Goal: Task Accomplishment & Management: Use online tool/utility

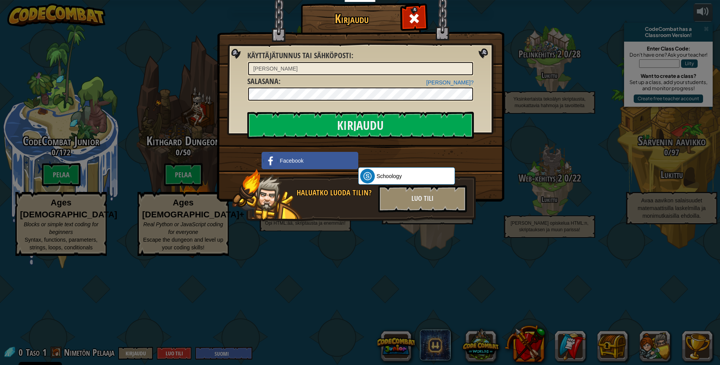
select select "fi"
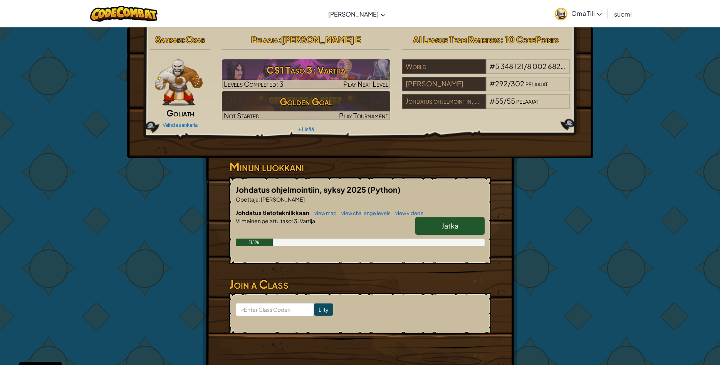
click at [538, 207] on div "Sankari : Okar Goliath Vaihda sankaria Pelaaja : Elmo Kolari E CS1 Taso 3: Vart…" at bounding box center [360, 201] width 451 height 349
click at [455, 226] on span "Jatka" at bounding box center [450, 225] width 17 height 9
select select "fi"
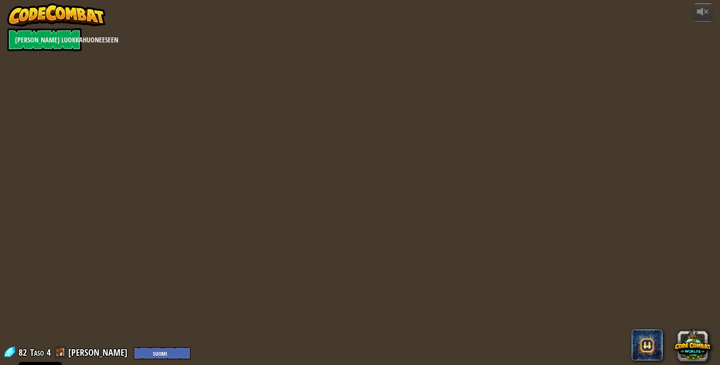
select select "fi"
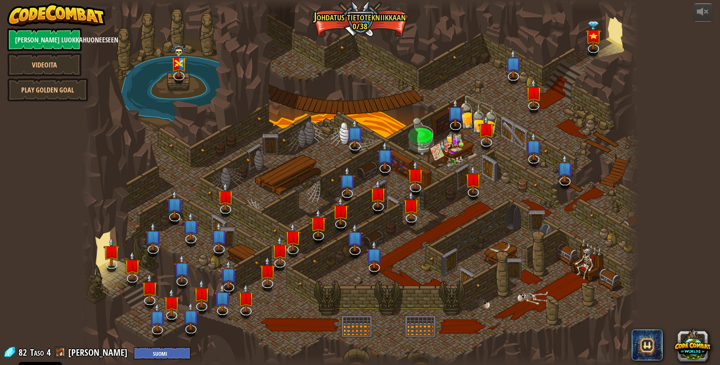
select select "fi"
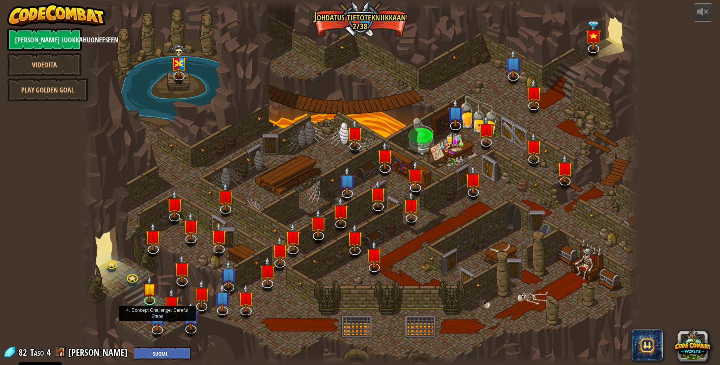
select select "fi"
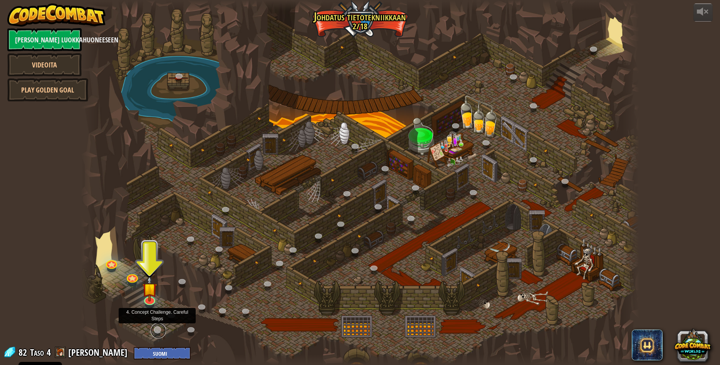
click at [157, 327] on link at bounding box center [158, 330] width 15 height 15
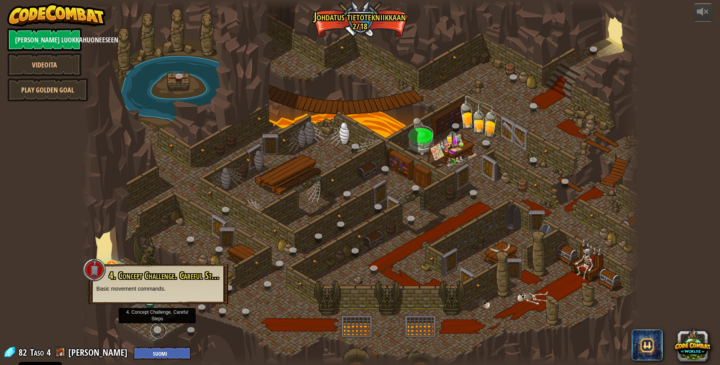
click at [156, 332] on link at bounding box center [158, 330] width 15 height 15
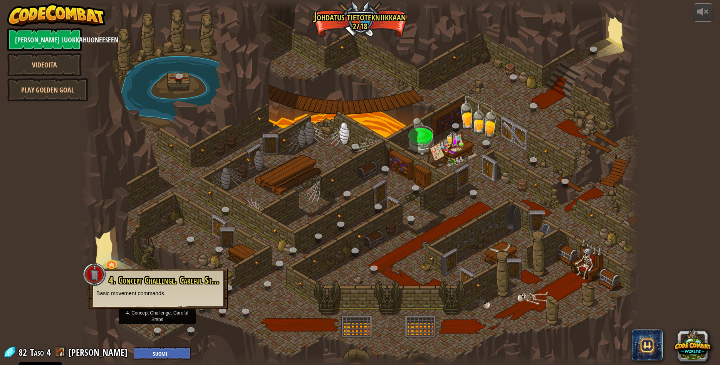
click at [141, 315] on div at bounding box center [360, 182] width 558 height 365
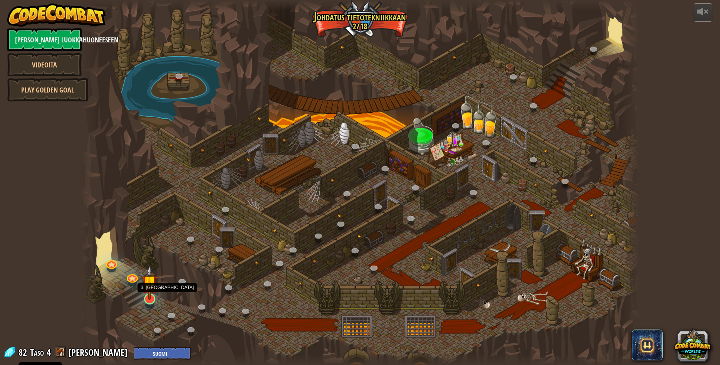
click at [150, 296] on img at bounding box center [149, 282] width 15 height 35
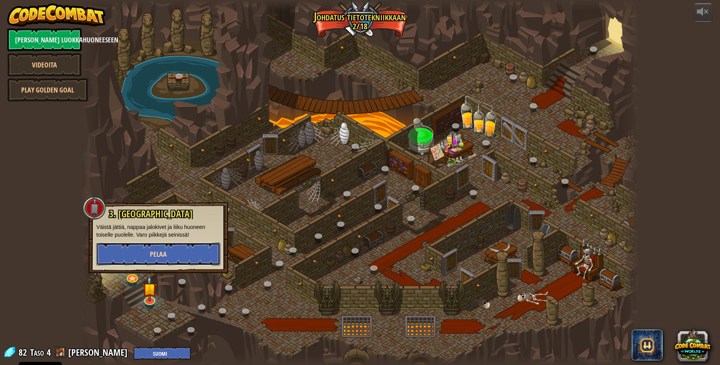
click at [155, 249] on button "Pelaa" at bounding box center [158, 253] width 124 height 23
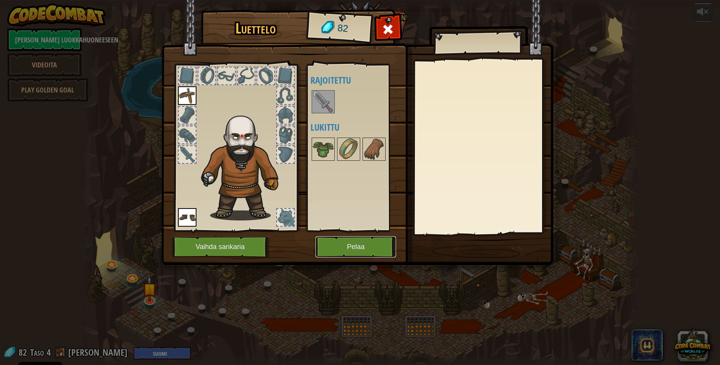
click at [335, 244] on button "Pelaa" at bounding box center [356, 246] width 81 height 21
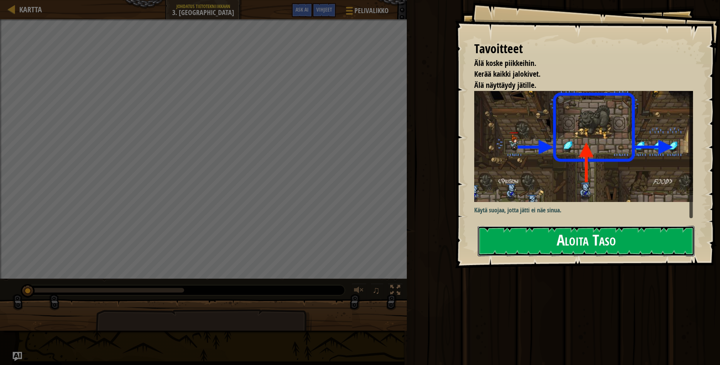
click at [588, 242] on button "Aloita Taso" at bounding box center [586, 241] width 217 height 30
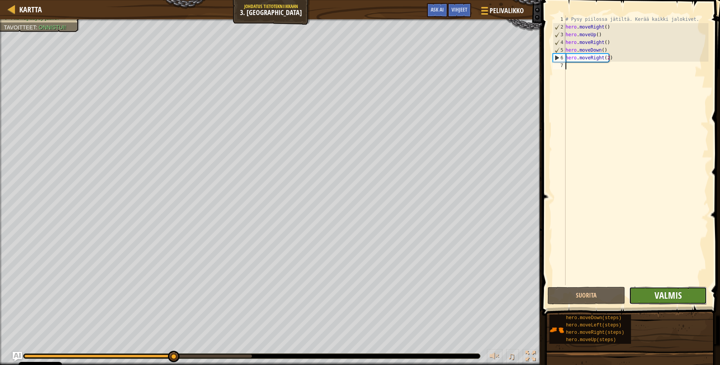
click at [682, 300] on span "Valmis" at bounding box center [668, 295] width 27 height 12
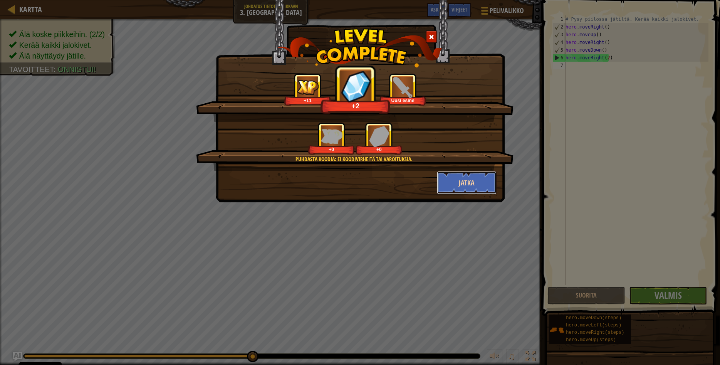
click at [476, 184] on button "Jatka" at bounding box center [467, 182] width 60 height 23
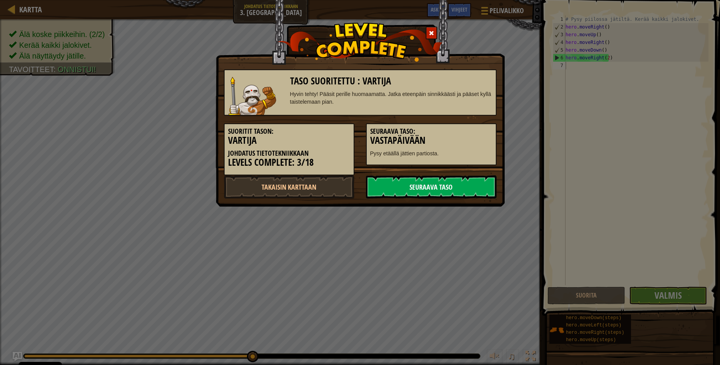
click at [424, 195] on link "Seuraava taso" at bounding box center [431, 186] width 131 height 23
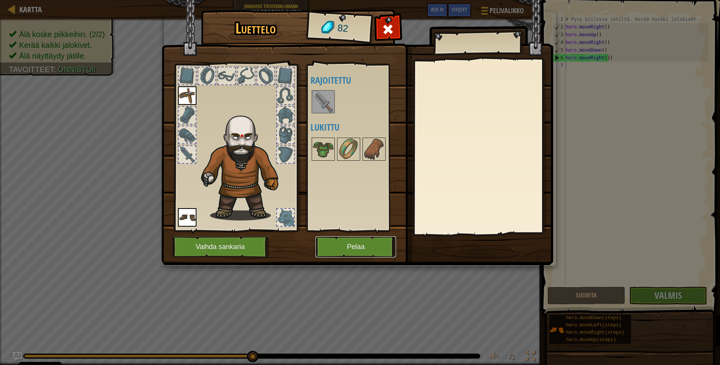
click at [345, 248] on button "Pelaa" at bounding box center [356, 246] width 81 height 21
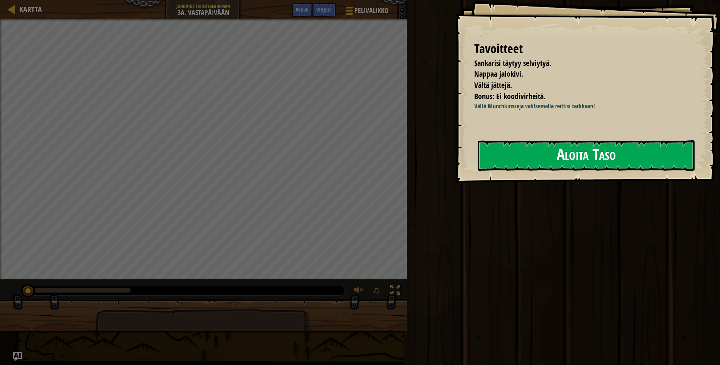
click at [614, 152] on button "Aloita Taso" at bounding box center [586, 155] width 217 height 30
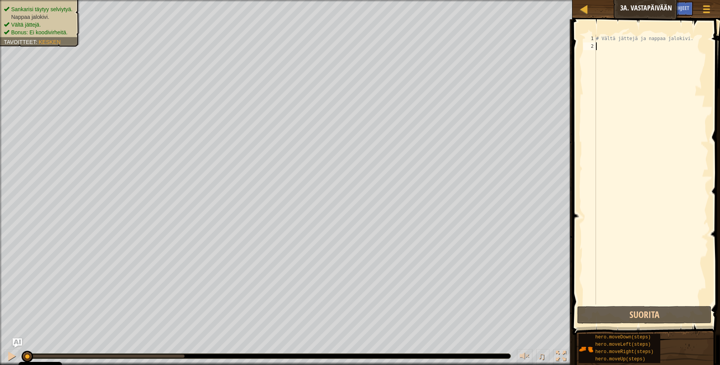
click at [649, 161] on div "# Vältä jättejä ja nappaa jalokivi." at bounding box center [652, 177] width 114 height 285
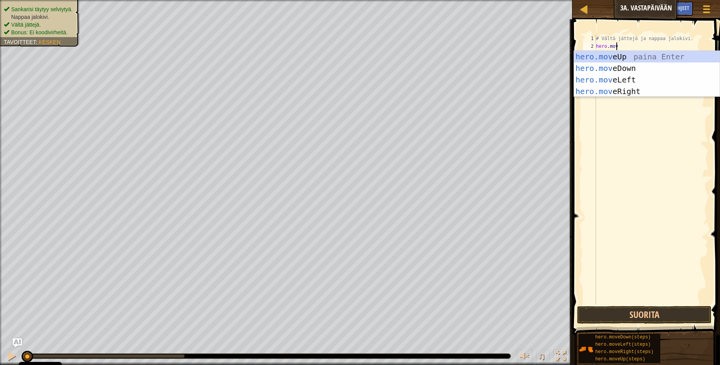
scroll to position [3, 2]
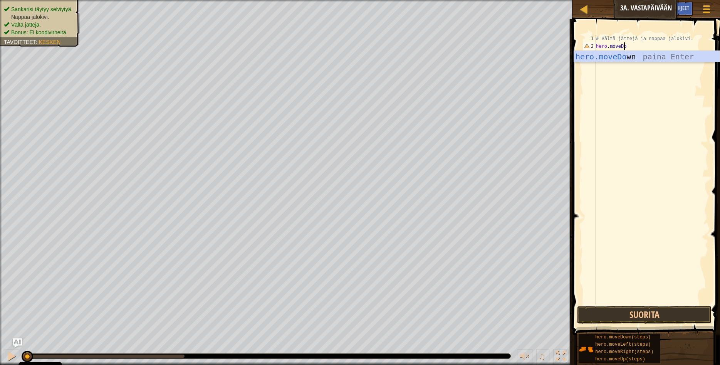
type textarea "hero.moveDown"
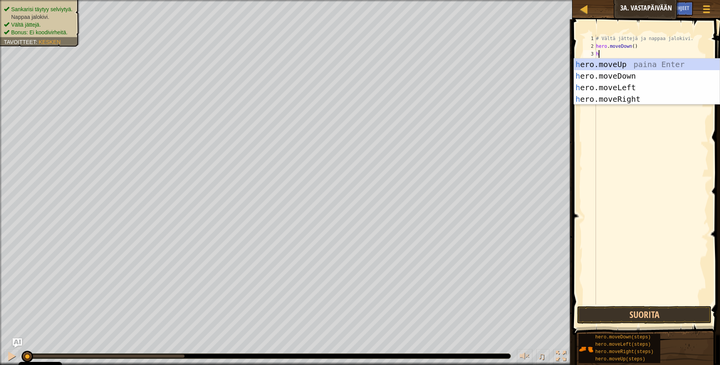
scroll to position [3, 0]
type textarea "hero"
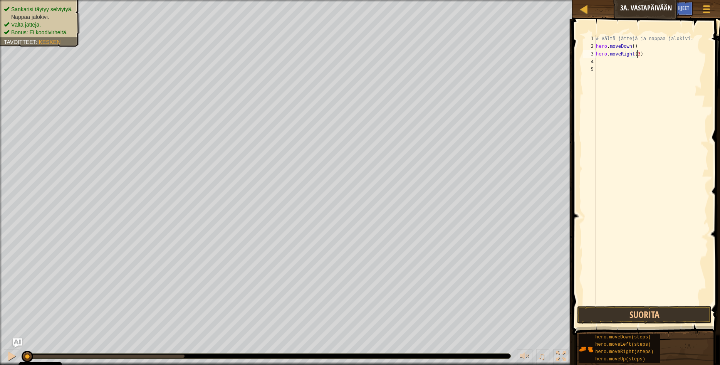
scroll to position [3, 3]
click at [607, 310] on button "Suorita" at bounding box center [644, 315] width 134 height 18
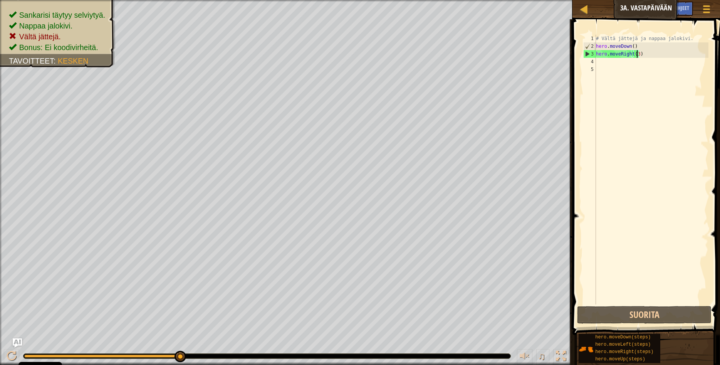
click at [657, 55] on div "# Vältä jättejä ja nappaa jalokivi. hero . moveDown ( ) hero . moveRight ( 3 )" at bounding box center [652, 177] width 114 height 285
click at [653, 47] on div "# Vältä jättejä ja nappaa jalokivi. hero . moveDown ( ) hero . moveRight ( 3 )" at bounding box center [652, 177] width 114 height 285
type textarea "hero.moveDown()"
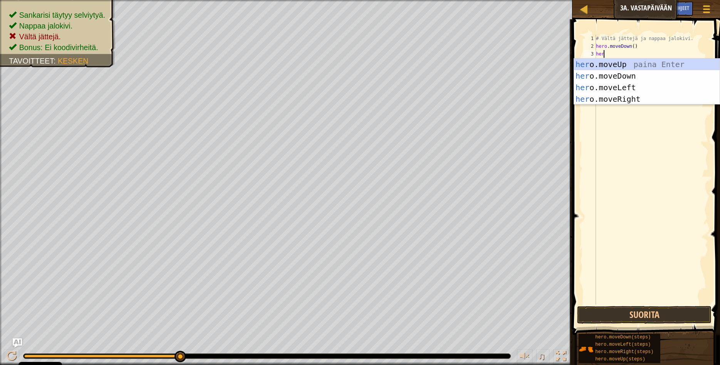
scroll to position [3, 0]
type textarea "h"
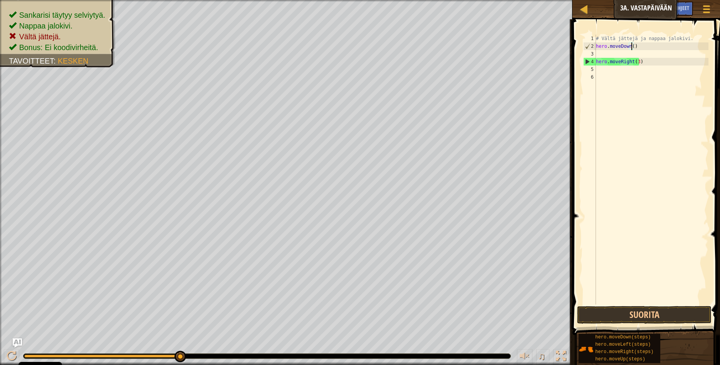
type textarea "hero.moveDown(2)"
type textarea "hero.moveRight(3)"
type textarea "hero.moveRight(1)"
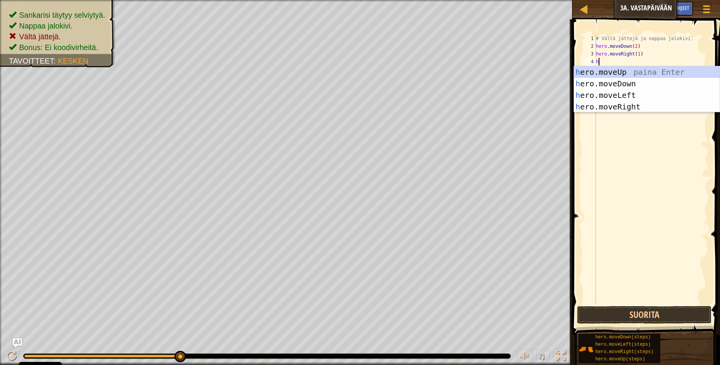
scroll to position [3, 0]
type textarea "hero"
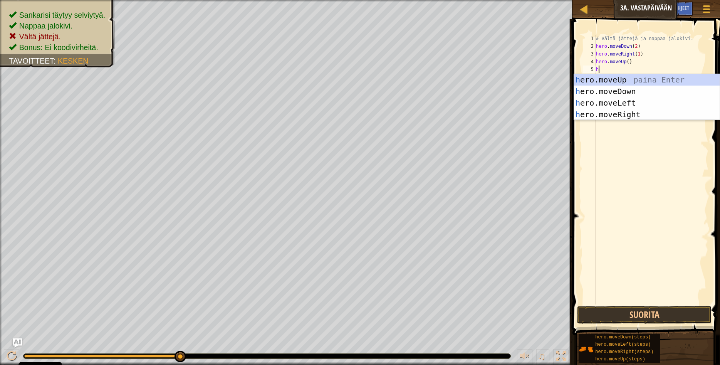
type textarea "her"
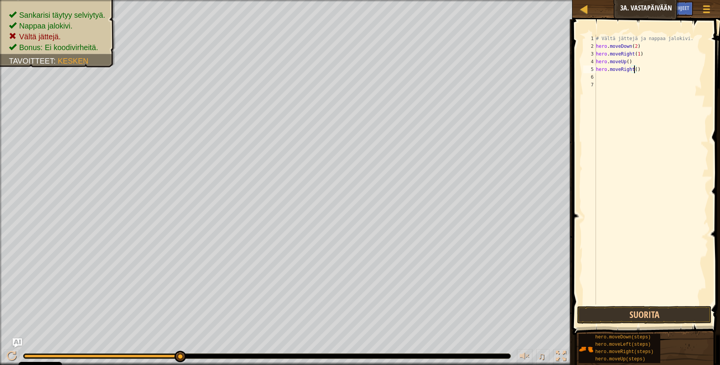
scroll to position [3, 3]
type textarea "hero.moveRight(2)"
click at [663, 126] on div "# Vältä jättejä ja nappaa jalokivi. hero . moveDown ( 2 ) hero . moveRight ( 1 …" at bounding box center [652, 177] width 114 height 285
click at [632, 317] on button "Suorita" at bounding box center [644, 315] width 134 height 18
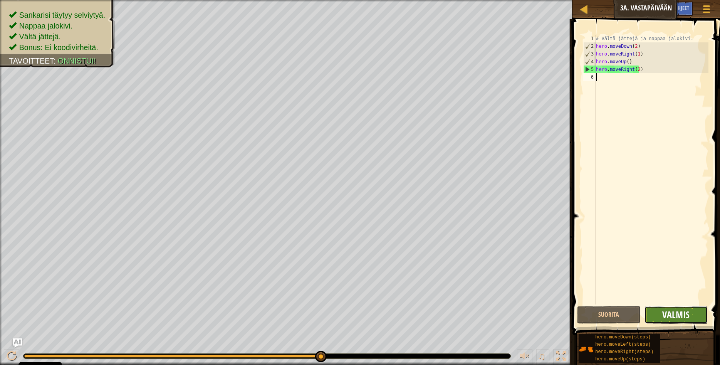
click at [678, 316] on span "Valmis" at bounding box center [675, 314] width 27 height 12
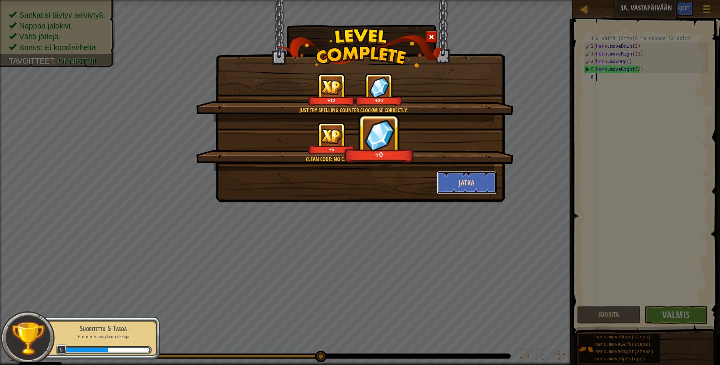
click at [466, 184] on button "Jatka" at bounding box center [467, 182] width 60 height 23
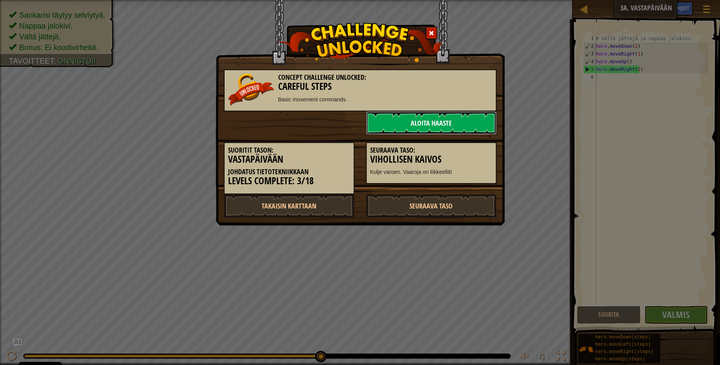
click at [414, 123] on link "Aloita haaste" at bounding box center [431, 122] width 131 height 23
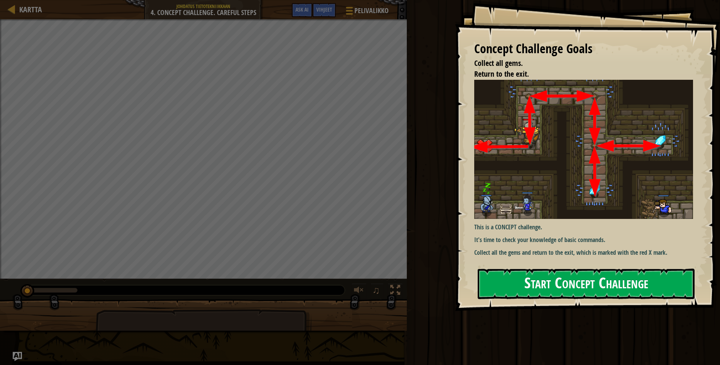
click at [562, 288] on button "Start Concept Challenge" at bounding box center [586, 284] width 217 height 30
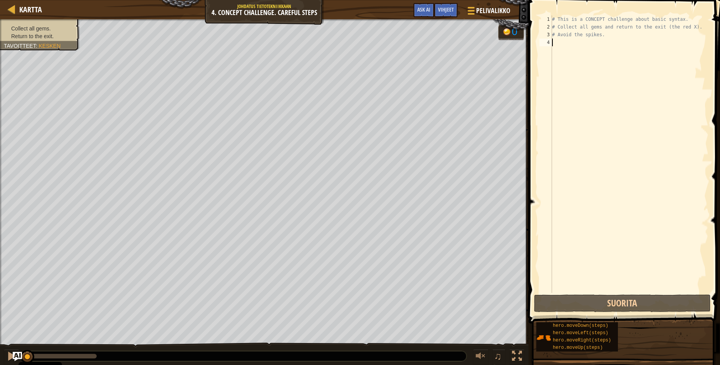
scroll to position [3, 0]
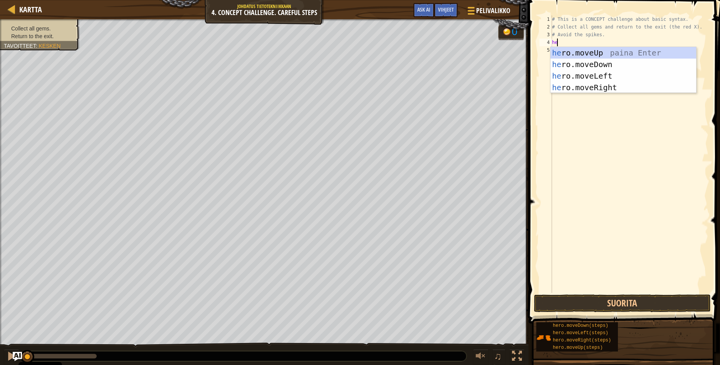
type textarea "her"
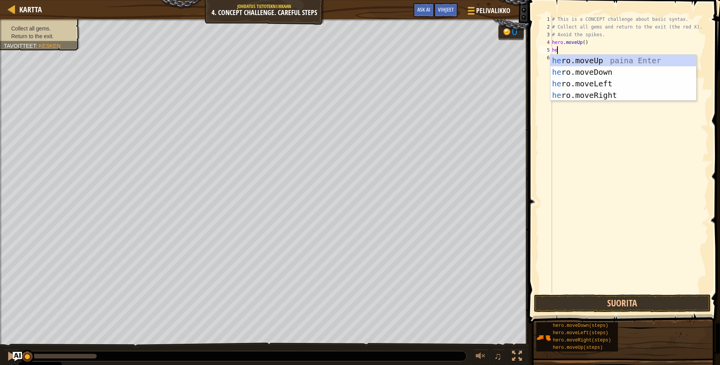
type textarea "her"
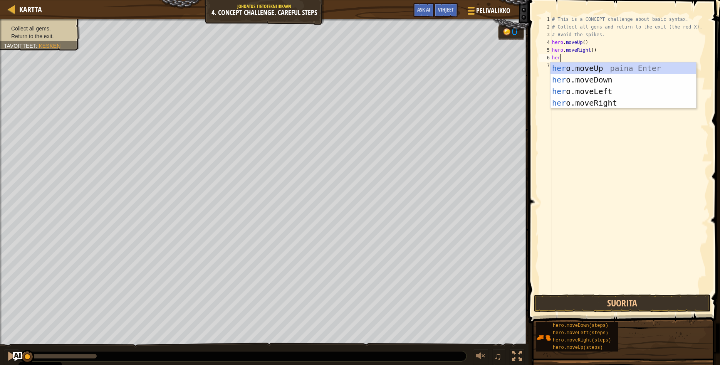
scroll to position [3, 0]
type textarea "hero"
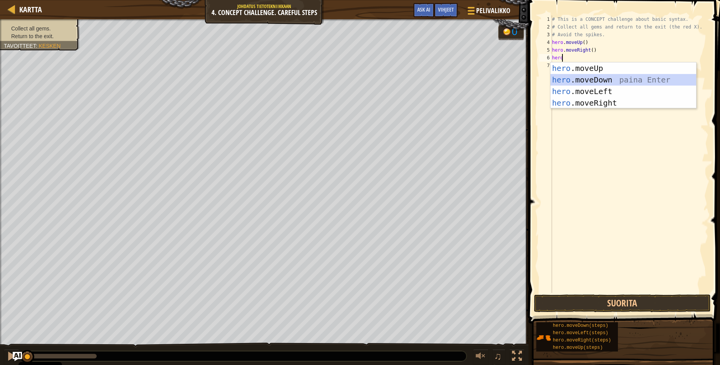
scroll to position [0, 0]
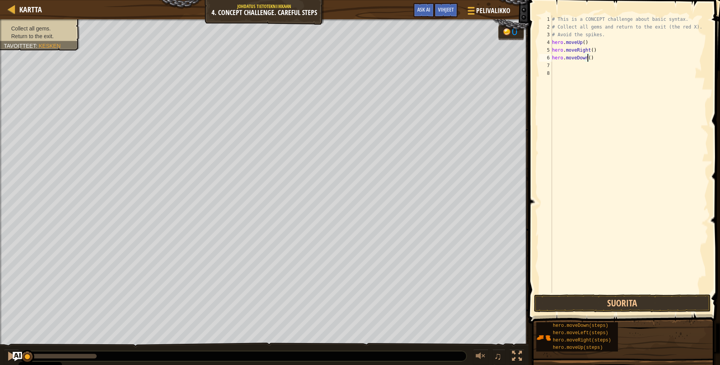
type textarea "hero.moveDown(2)"
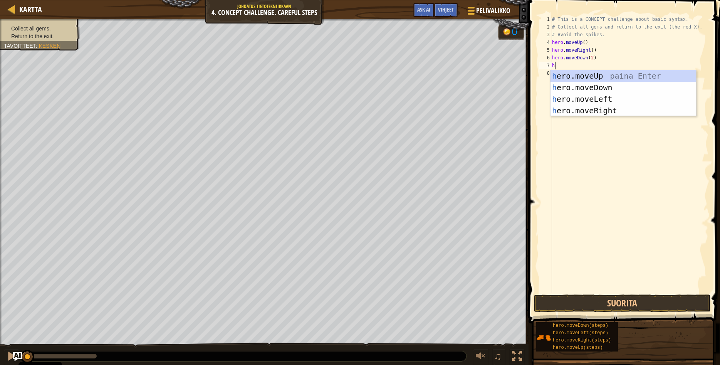
scroll to position [3, 0]
type textarea "her"
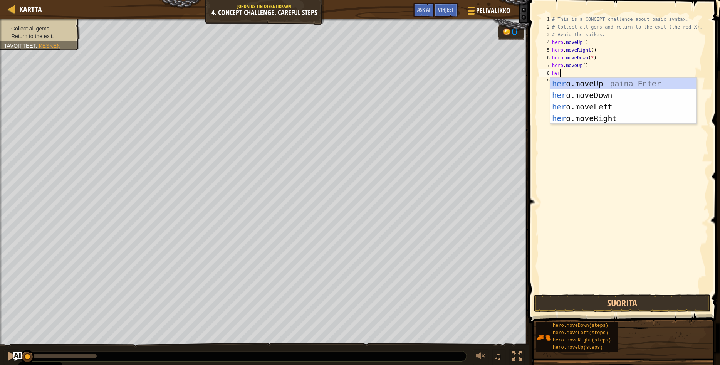
scroll to position [3, 0]
type textarea "hero"
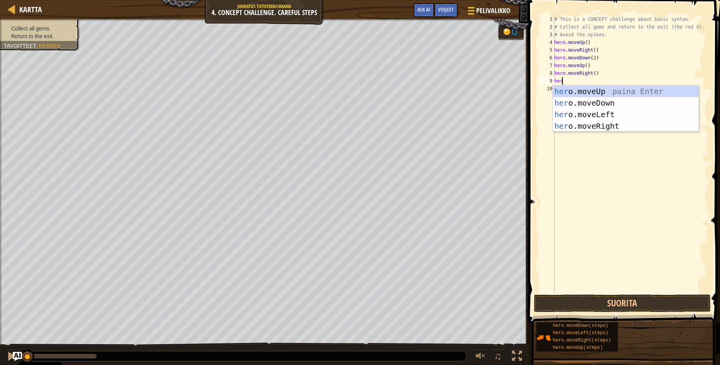
type textarea "hero"
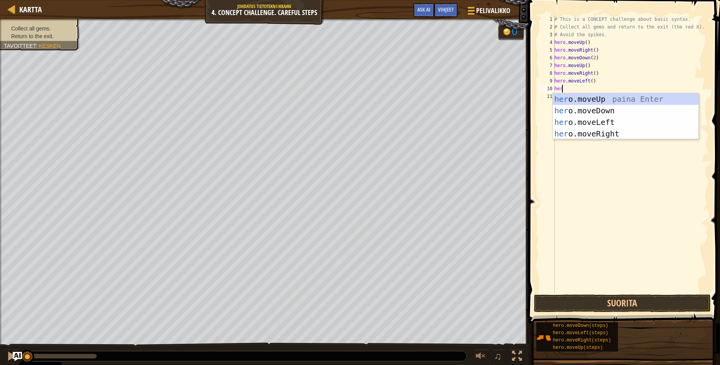
type textarea "hero"
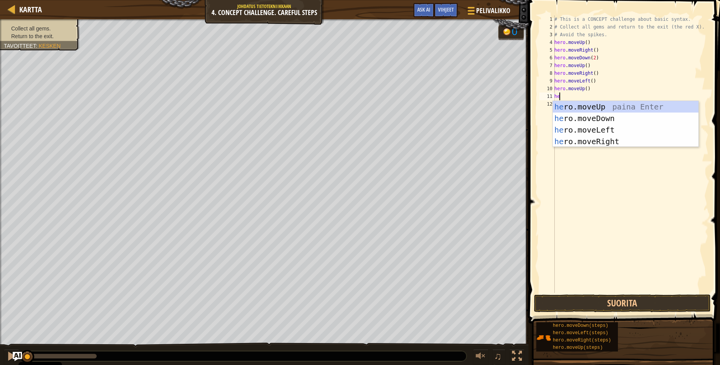
type textarea "hero"
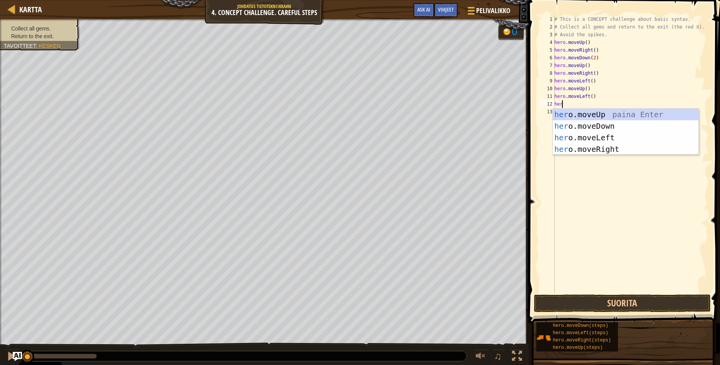
type textarea "hero"
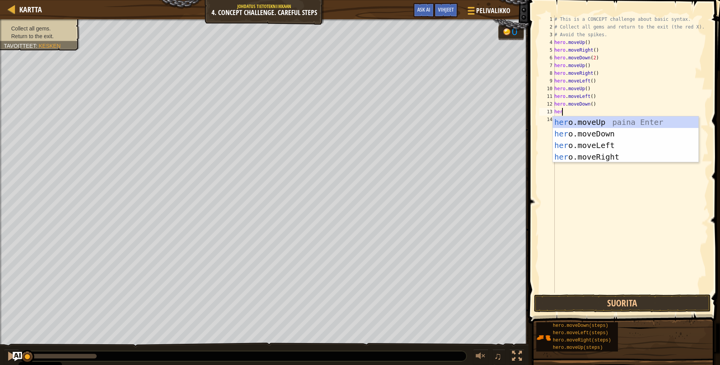
type textarea "hero"
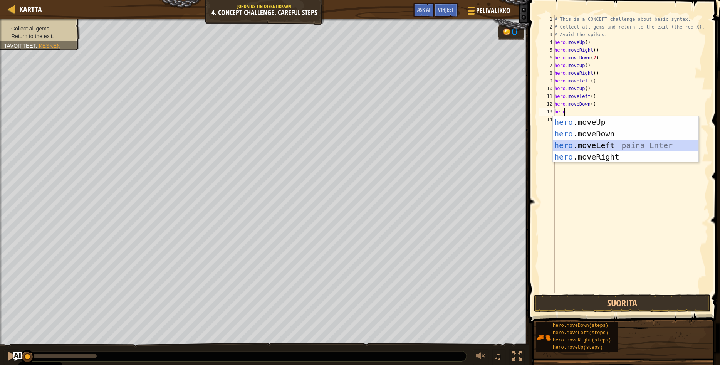
scroll to position [0, 0]
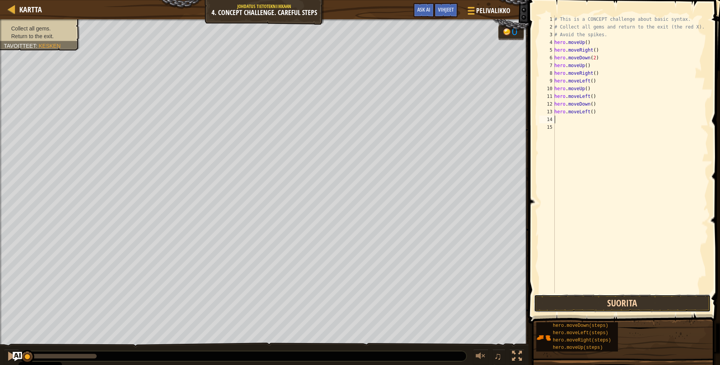
click at [569, 302] on button "Suorita" at bounding box center [622, 303] width 177 height 18
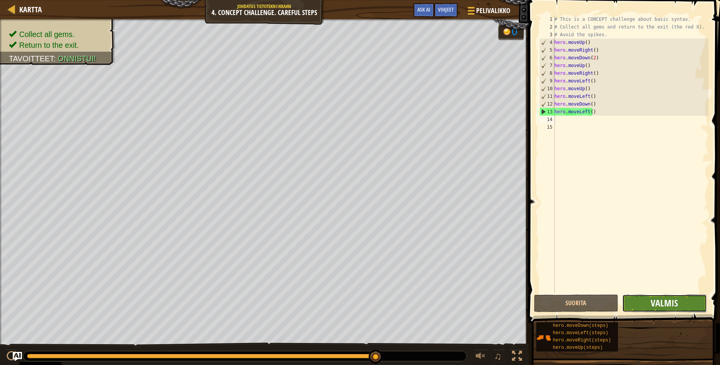
click at [664, 308] on span "Valmis" at bounding box center [664, 303] width 27 height 12
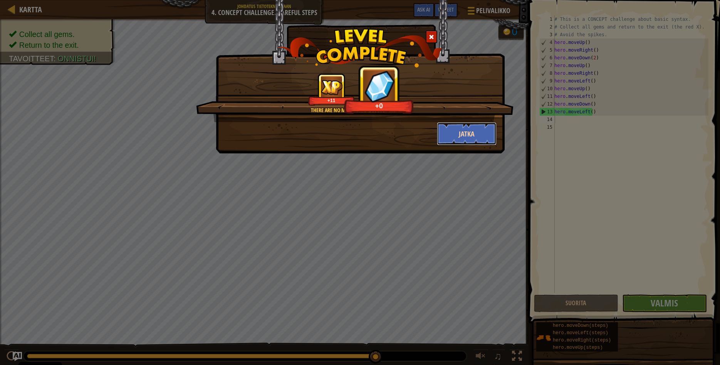
click at [473, 132] on button "Jatka" at bounding box center [467, 133] width 60 height 23
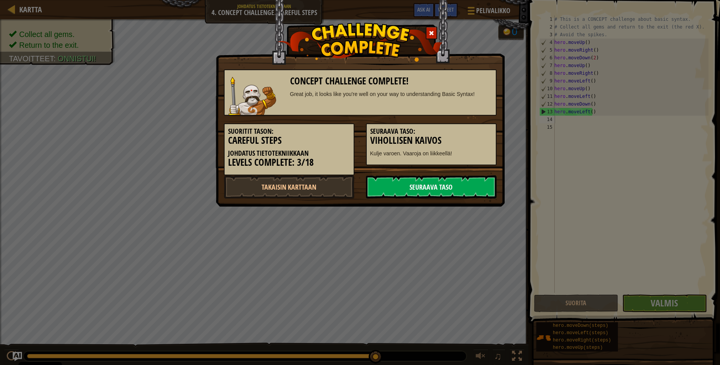
click at [433, 190] on link "Seuraava taso" at bounding box center [431, 186] width 131 height 23
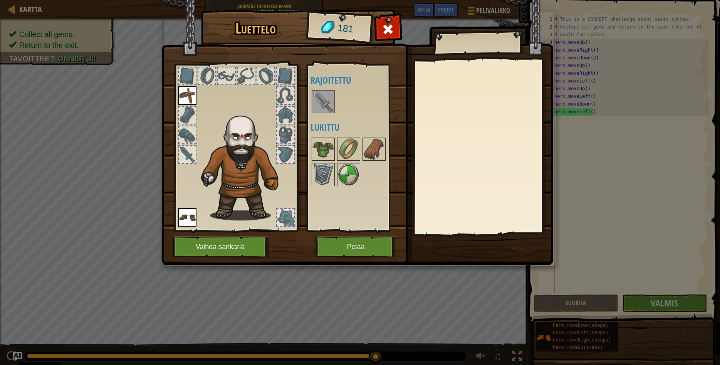
click at [319, 95] on img at bounding box center [324, 102] width 22 height 22
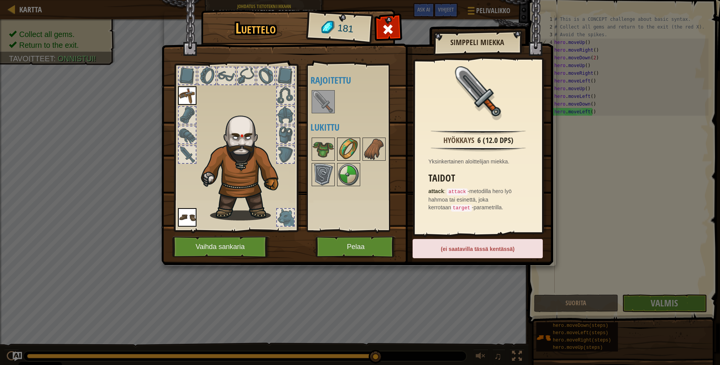
click at [348, 150] on img at bounding box center [349, 149] width 22 height 22
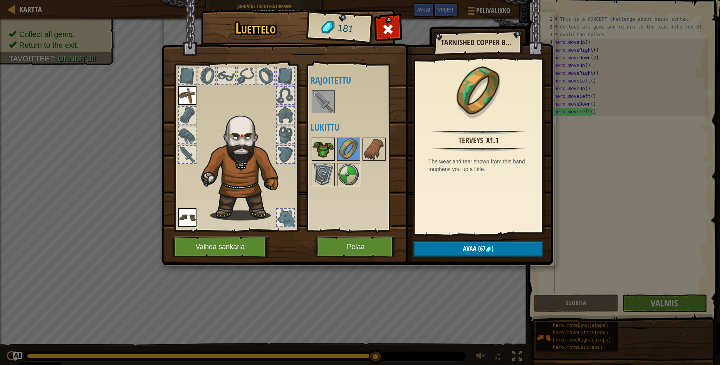
click at [330, 151] on img at bounding box center [324, 149] width 22 height 22
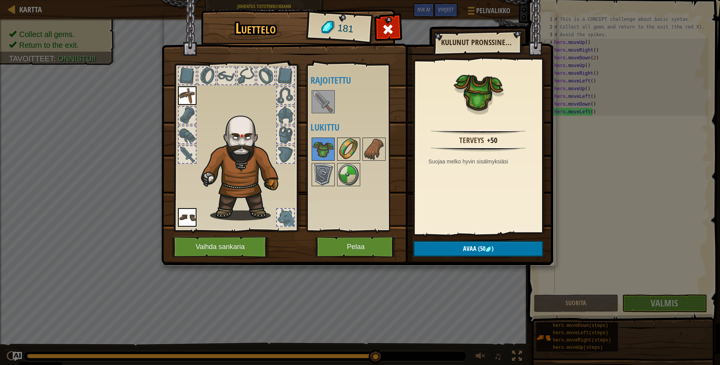
click at [349, 154] on img at bounding box center [349, 149] width 22 height 22
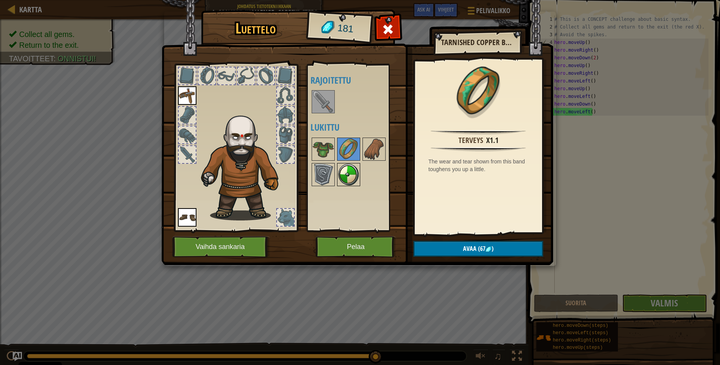
click at [352, 170] on img at bounding box center [349, 175] width 22 height 22
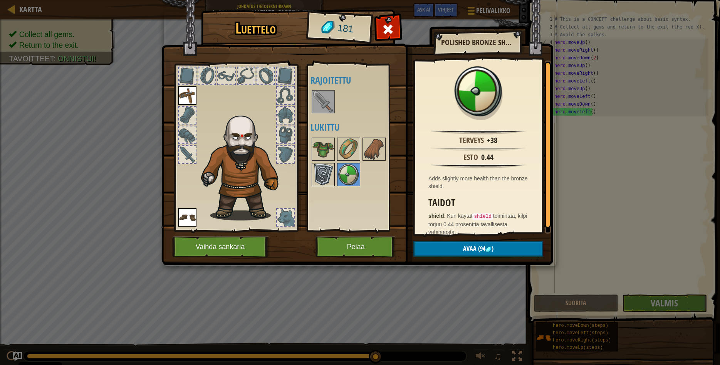
click at [328, 166] on img at bounding box center [324, 175] width 22 height 22
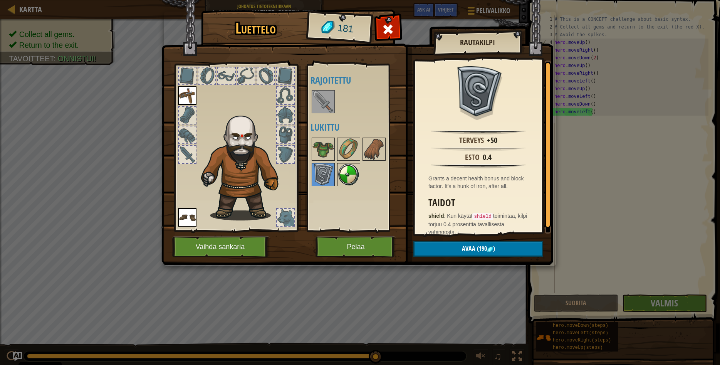
click at [343, 168] on img at bounding box center [349, 175] width 22 height 22
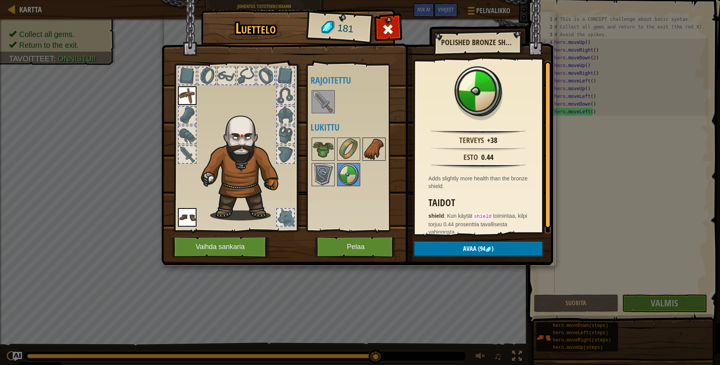
click at [378, 150] on img at bounding box center [374, 149] width 22 height 22
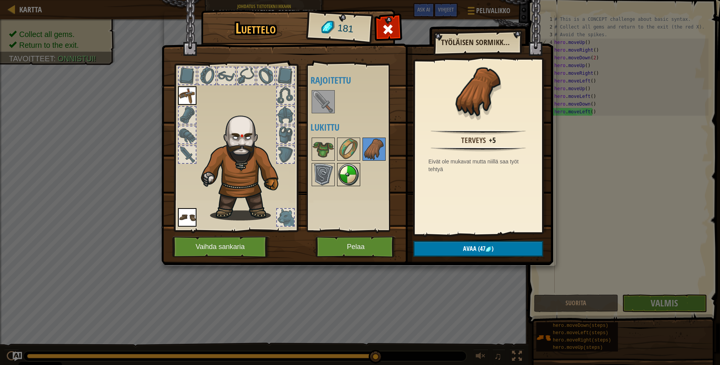
click at [355, 174] on img at bounding box center [349, 175] width 22 height 22
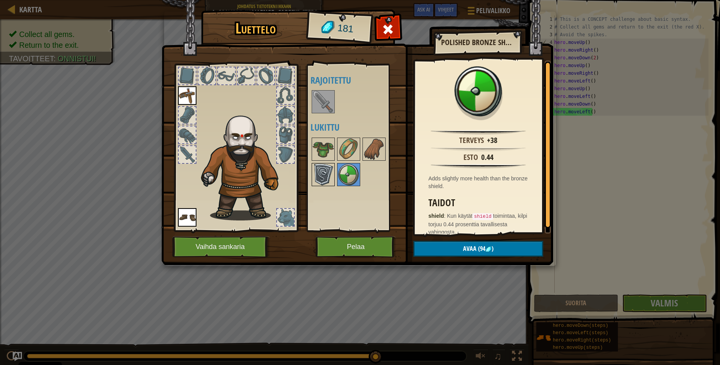
click at [330, 173] on img at bounding box center [324, 175] width 22 height 22
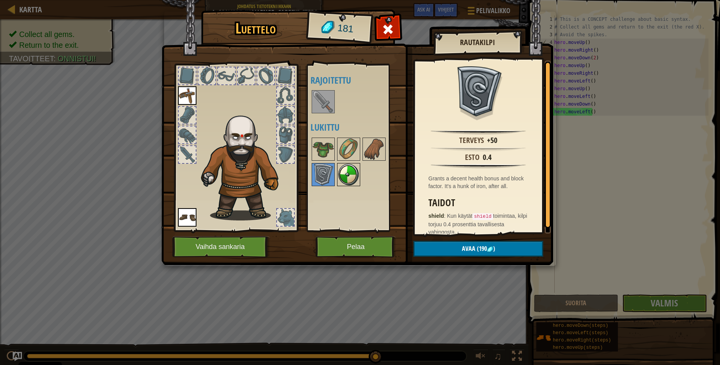
click at [347, 169] on img at bounding box center [349, 175] width 22 height 22
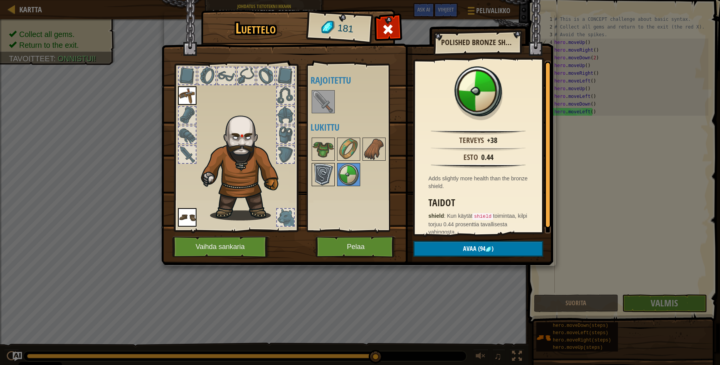
click at [325, 172] on img at bounding box center [324, 175] width 22 height 22
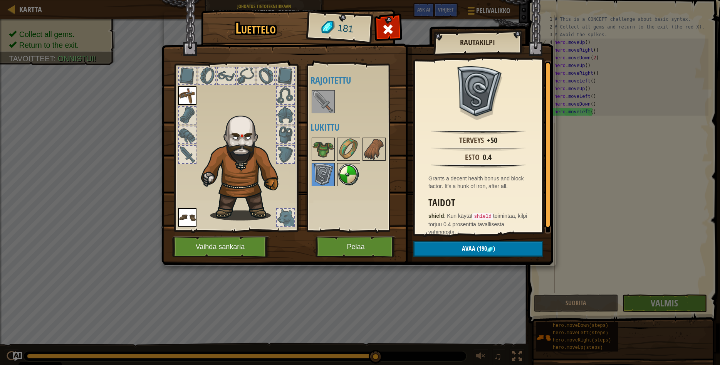
click at [346, 173] on img at bounding box center [349, 175] width 22 height 22
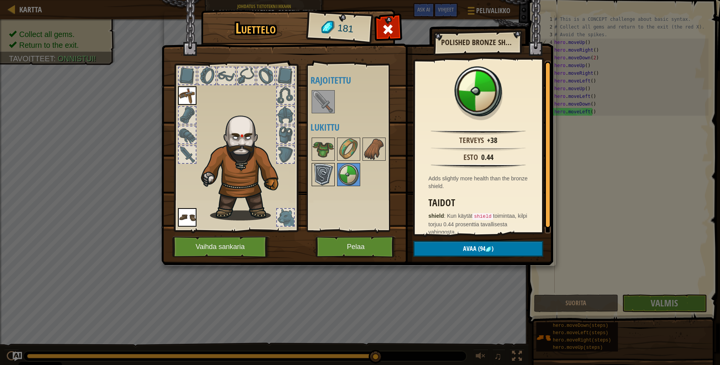
click at [328, 171] on img at bounding box center [324, 175] width 22 height 22
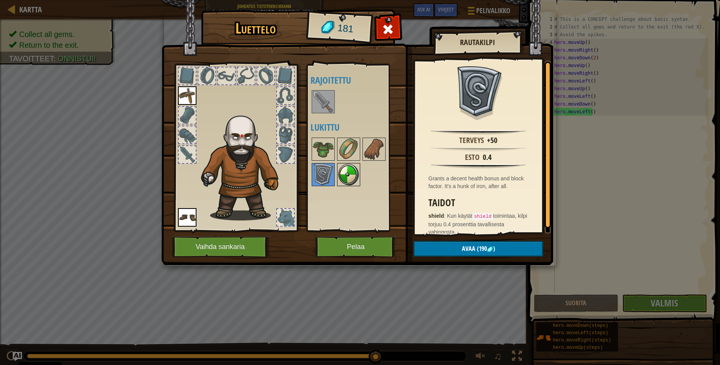
click at [351, 173] on img at bounding box center [349, 175] width 22 height 22
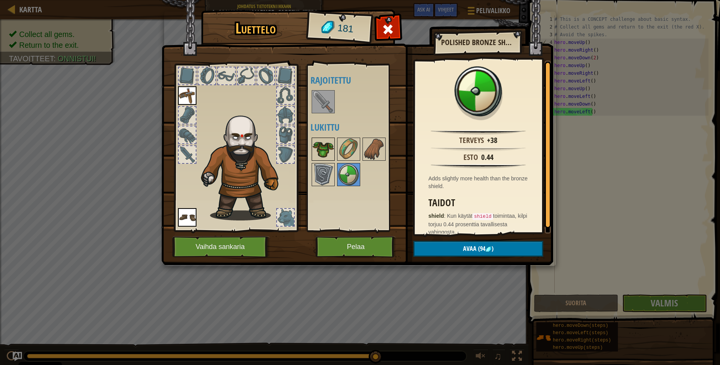
click at [328, 148] on img at bounding box center [324, 149] width 22 height 22
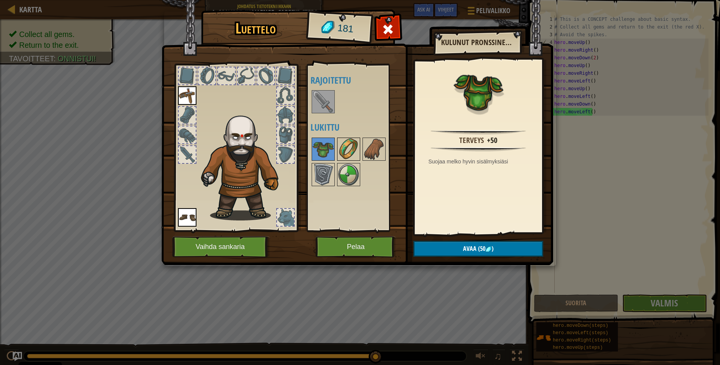
click at [353, 141] on img at bounding box center [349, 149] width 22 height 22
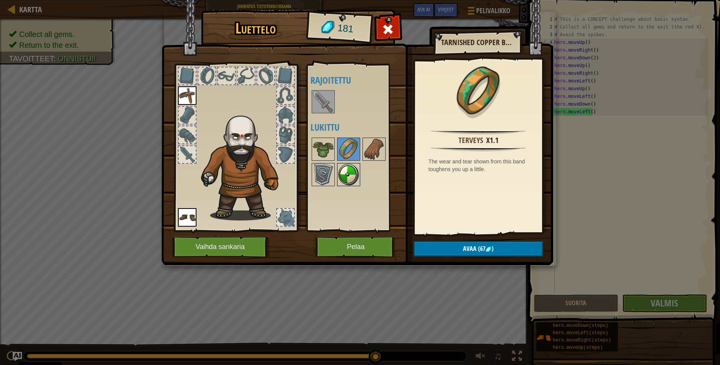
click at [355, 170] on img at bounding box center [349, 175] width 22 height 22
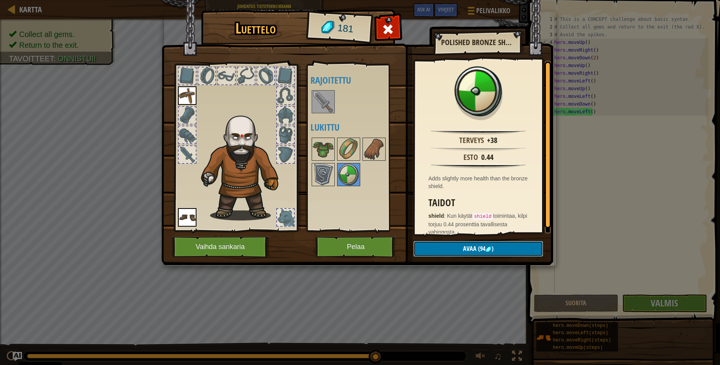
click at [451, 250] on button "Avaa (94 )" at bounding box center [479, 249] width 130 height 16
click at [481, 248] on button "Varmista" at bounding box center [479, 249] width 130 height 16
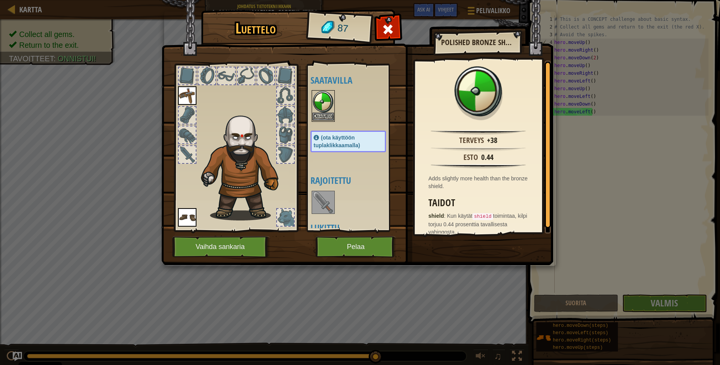
click at [324, 100] on img at bounding box center [324, 102] width 22 height 22
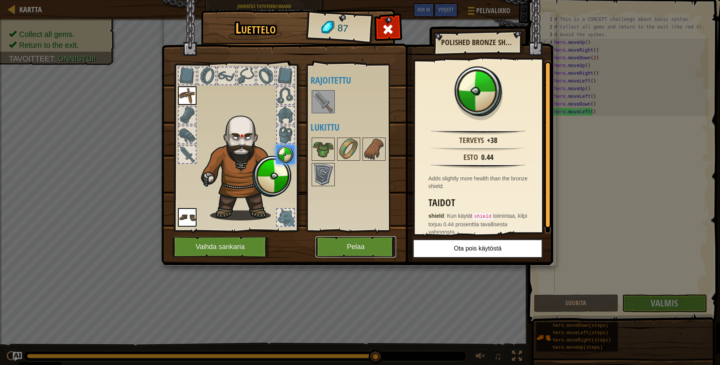
click at [340, 246] on button "Pelaa" at bounding box center [356, 246] width 81 height 21
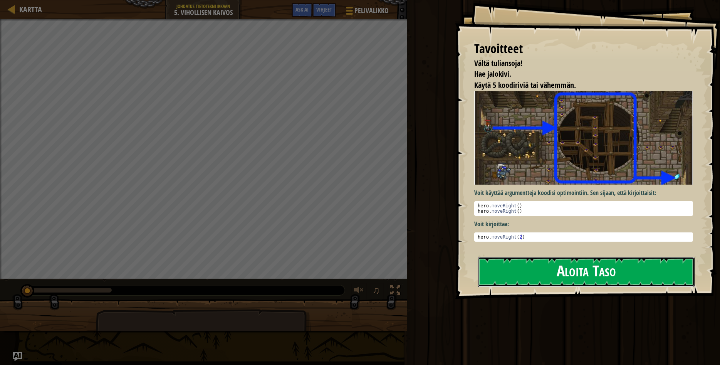
click at [535, 276] on button "Aloita Taso" at bounding box center [586, 272] width 217 height 30
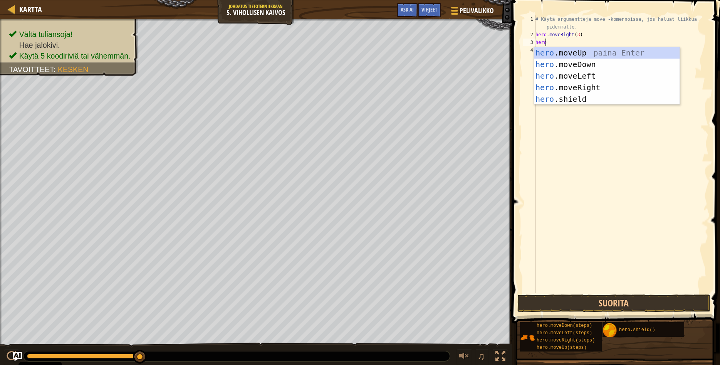
scroll to position [3, 0]
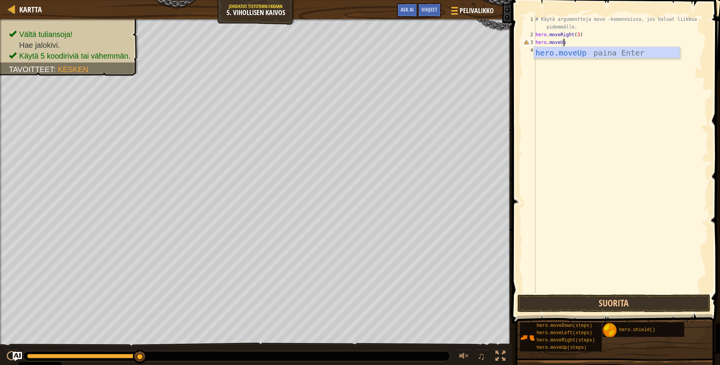
type textarea "hero.moveUp"
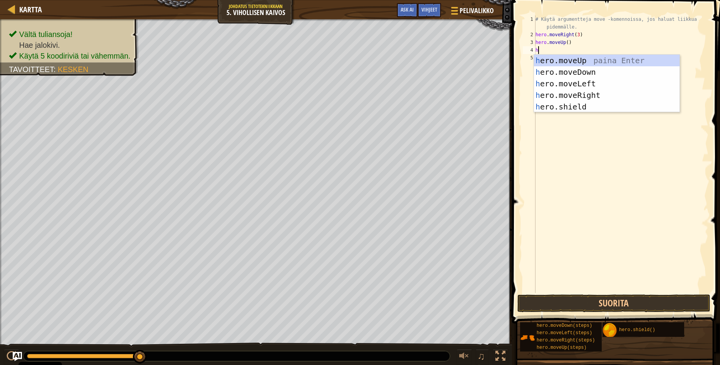
type textarea "her"
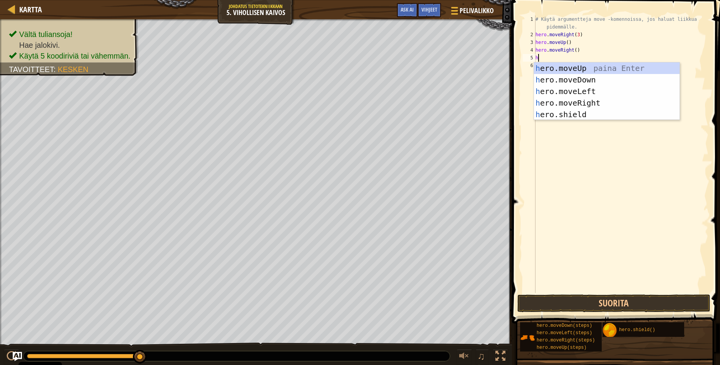
type textarea "her"
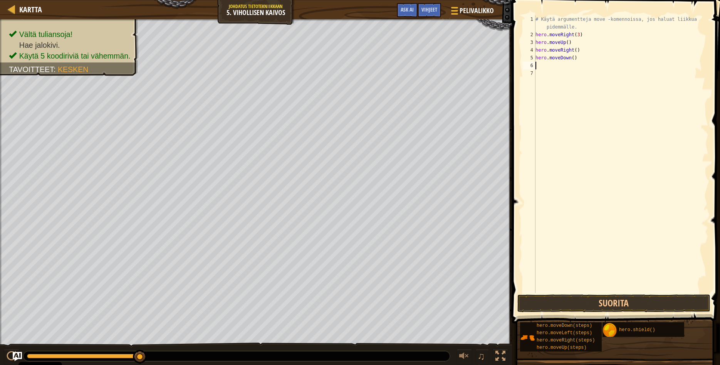
scroll to position [0, 0]
type textarea "hero.moveDown(3)"
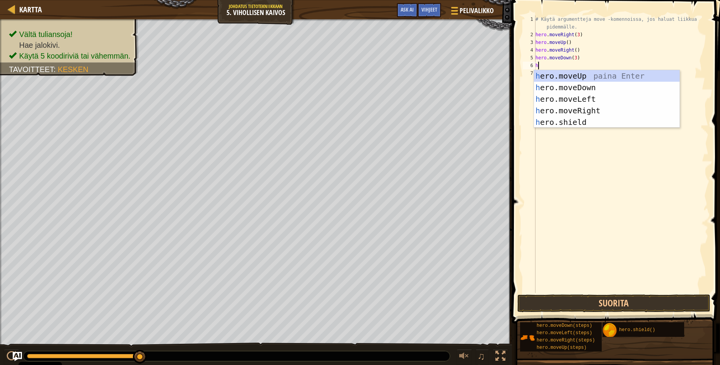
scroll to position [3, 0]
type textarea "her"
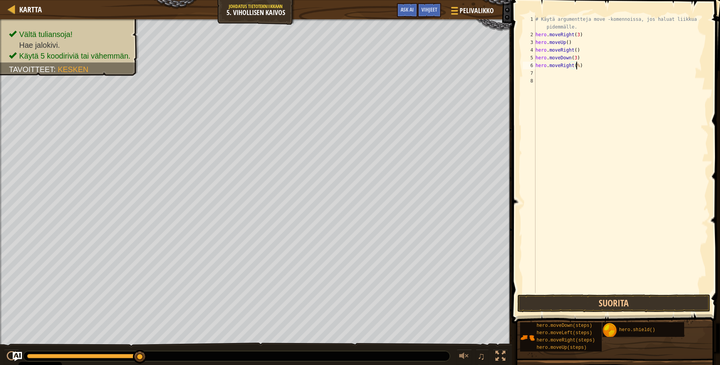
scroll to position [3, 3]
type textarea "hero.moveRight(3)"
click at [577, 305] on button "Suorita" at bounding box center [614, 303] width 193 height 18
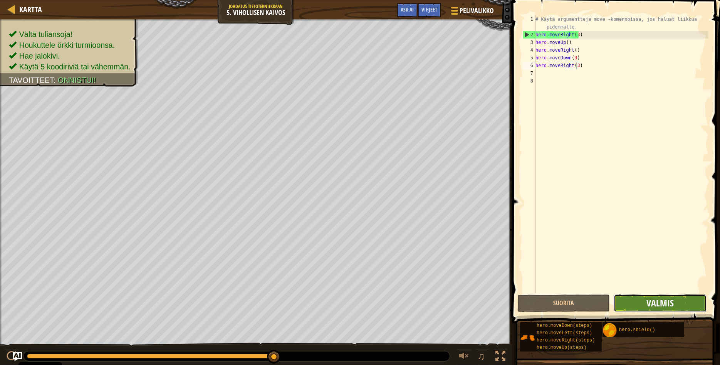
click at [669, 303] on span "Valmis" at bounding box center [660, 303] width 27 height 12
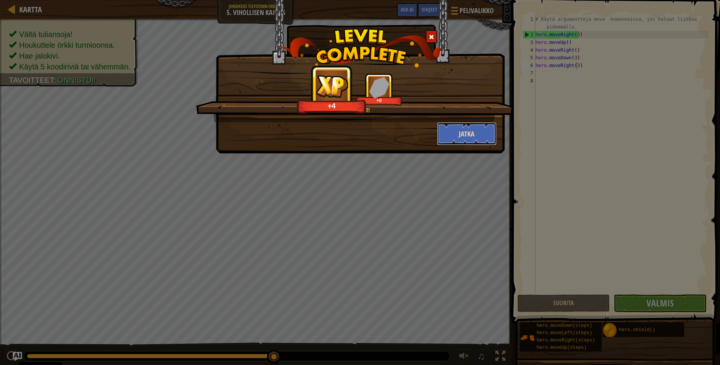
click at [473, 132] on button "Jatka" at bounding box center [467, 133] width 60 height 23
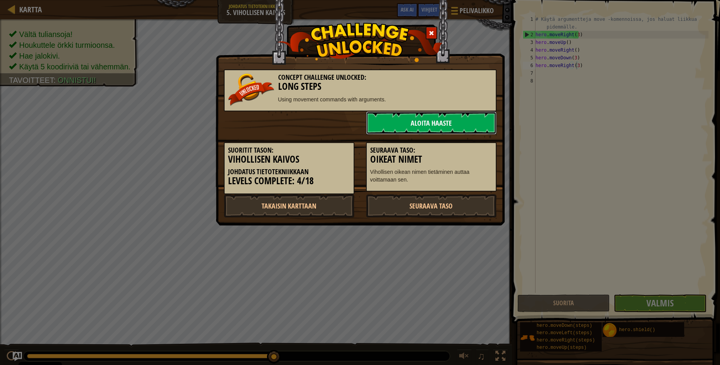
click at [430, 125] on link "Aloita haaste" at bounding box center [431, 122] width 131 height 23
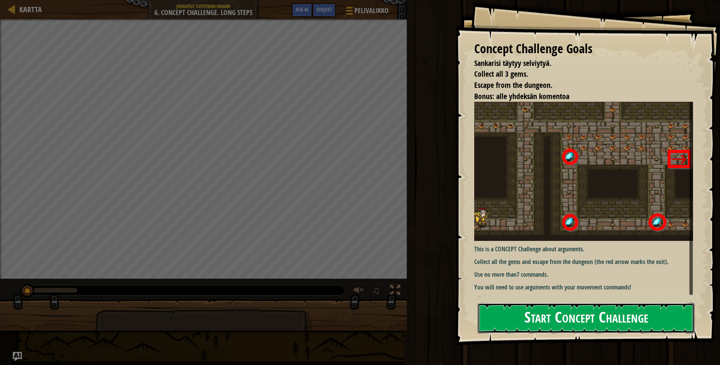
click at [529, 323] on button "Start Concept Challenge" at bounding box center [586, 318] width 217 height 30
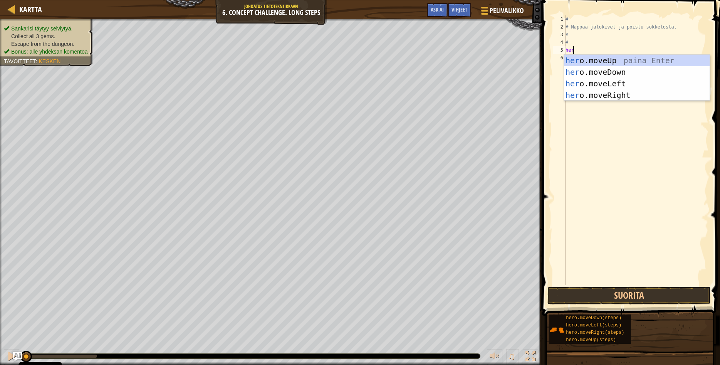
scroll to position [3, 0]
type textarea "hero"
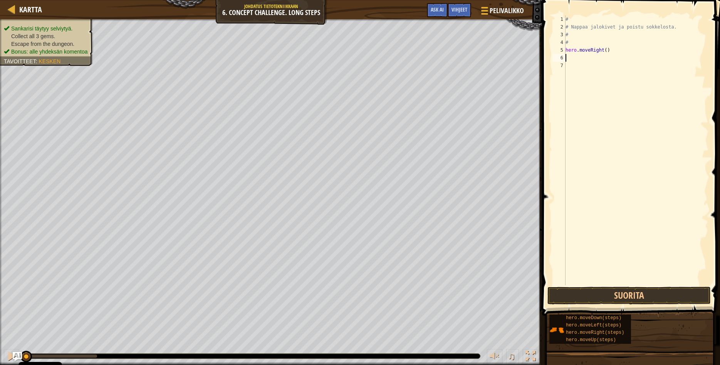
scroll to position [3, 0]
type textarea "he"
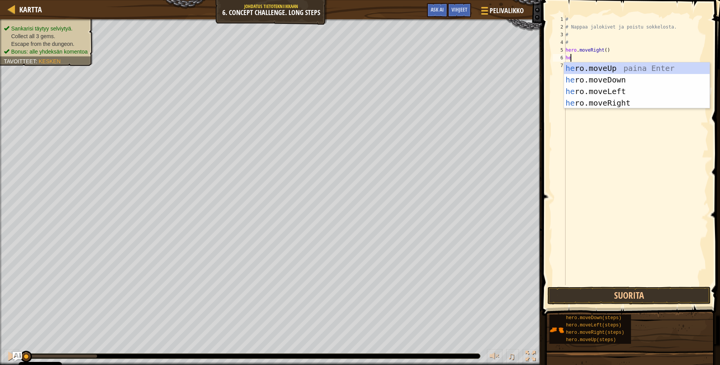
scroll to position [0, 0]
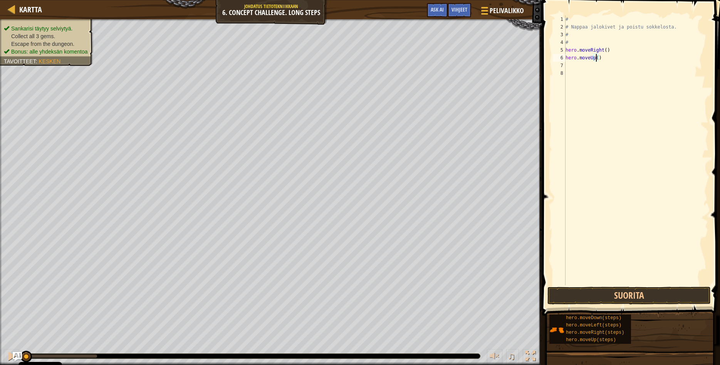
type textarea "hero.moveUp(3)"
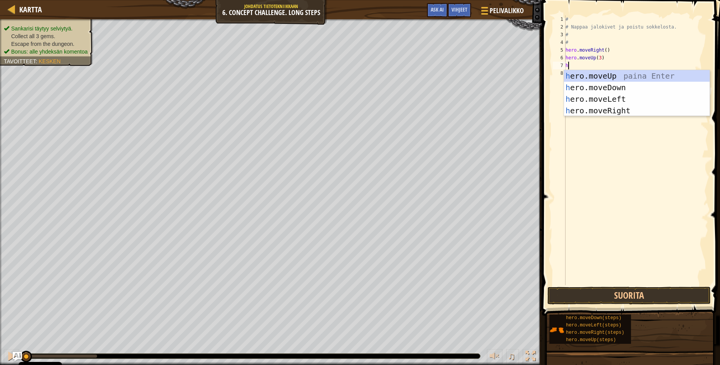
type textarea "he"
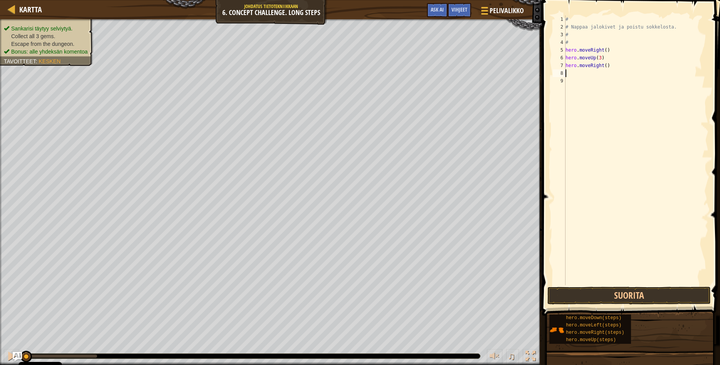
scroll to position [0, 0]
type textarea "hero.moveRight(2)"
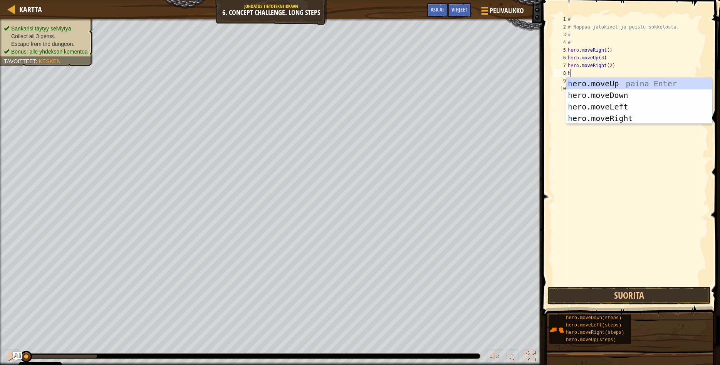
type textarea "her"
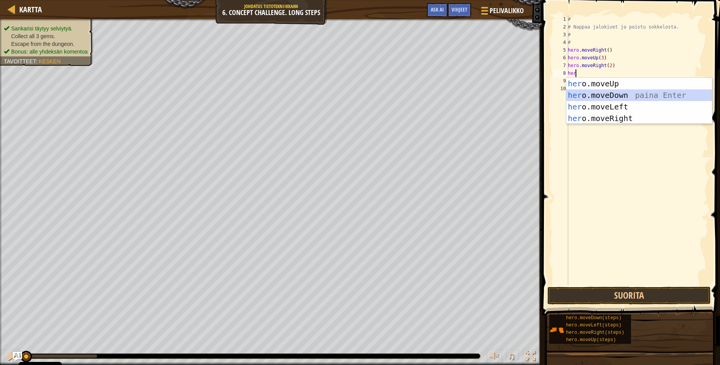
scroll to position [0, 0]
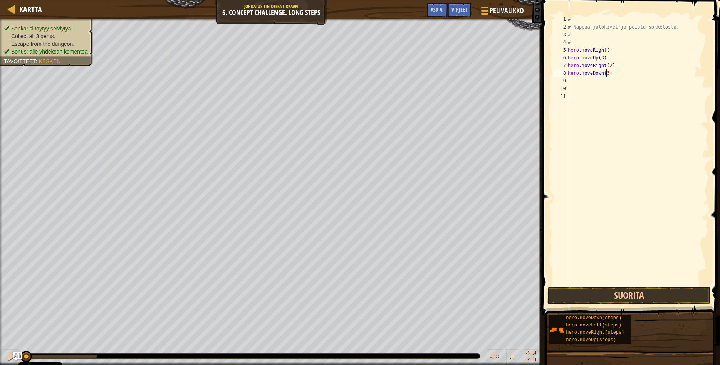
type textarea "hero.moveDown(3)"
type textarea "he"
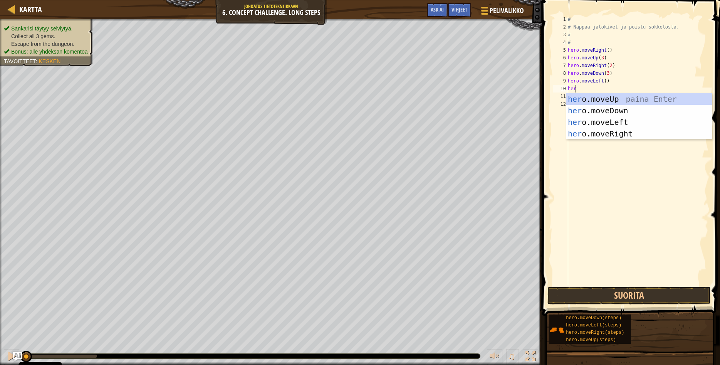
scroll to position [3, 0]
type textarea "hero"
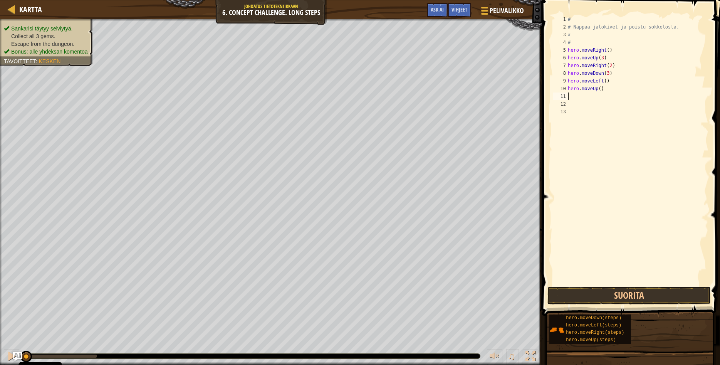
scroll to position [0, 0]
type textarea "hero.moveUp(2)"
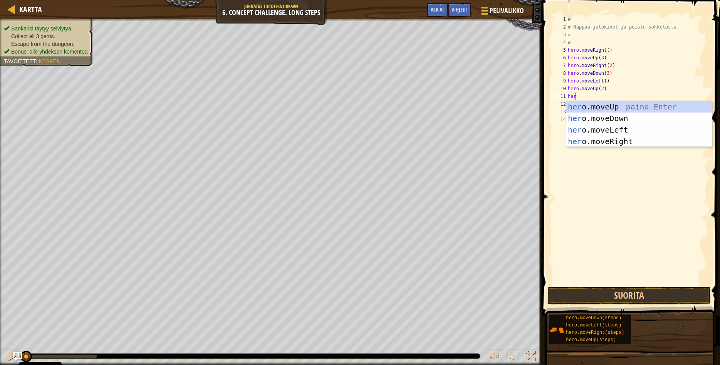
scroll to position [3, 0]
type textarea "hero"
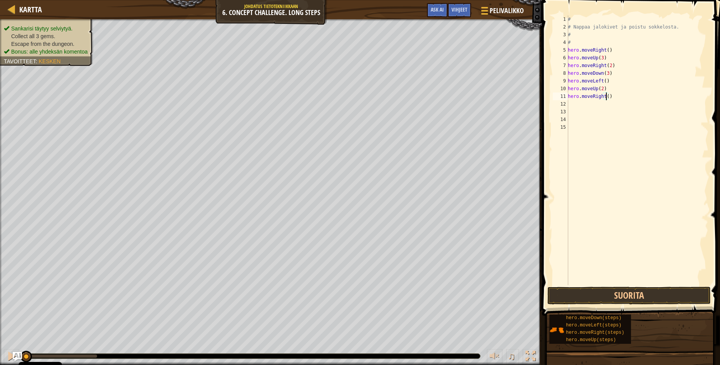
scroll to position [3, 3]
type textarea "hero.moveRight(3)"
click at [617, 298] on button "Suorita" at bounding box center [630, 296] width 164 height 18
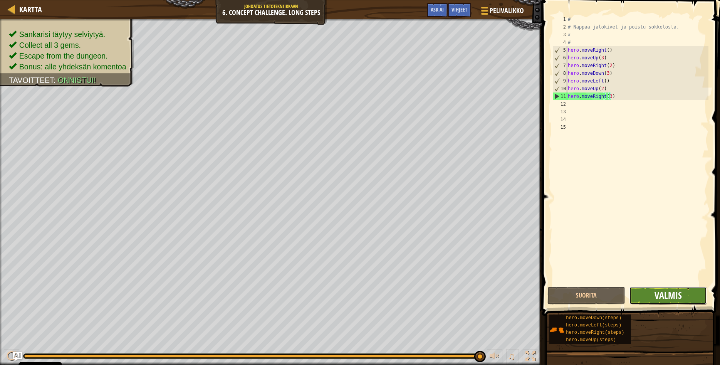
click at [656, 291] on span "Valmis" at bounding box center [668, 295] width 27 height 12
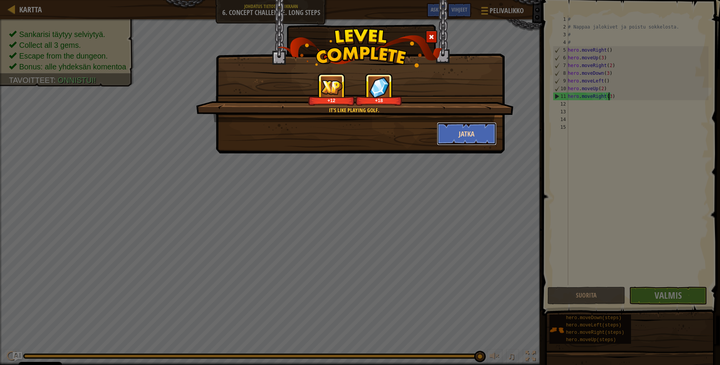
click at [469, 135] on button "Jatka" at bounding box center [467, 133] width 60 height 23
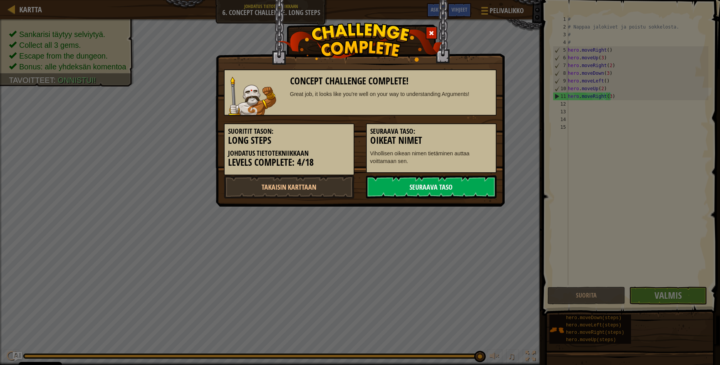
click at [423, 189] on link "Seuraava taso" at bounding box center [431, 186] width 131 height 23
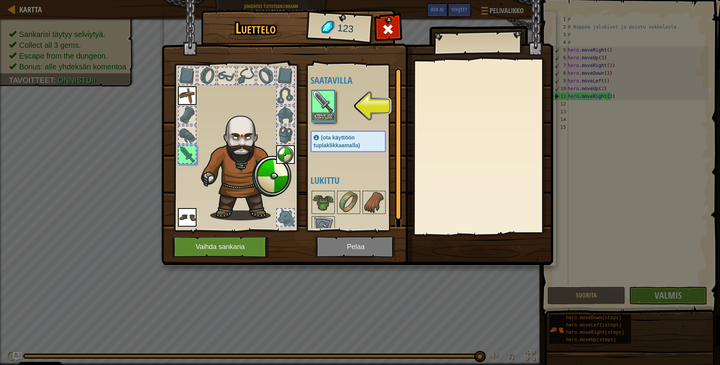
click at [323, 104] on img at bounding box center [324, 102] width 22 height 22
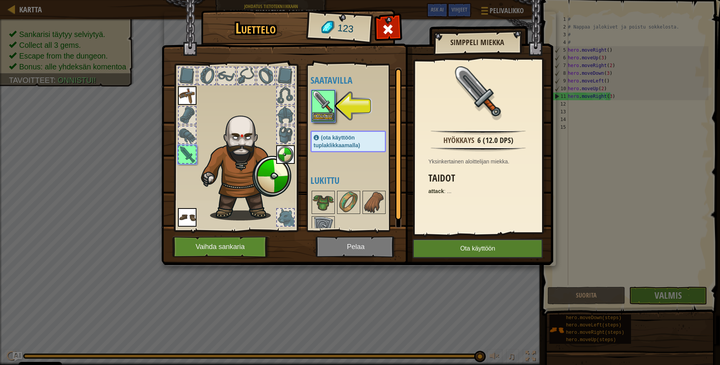
click at [323, 104] on img at bounding box center [324, 102] width 22 height 22
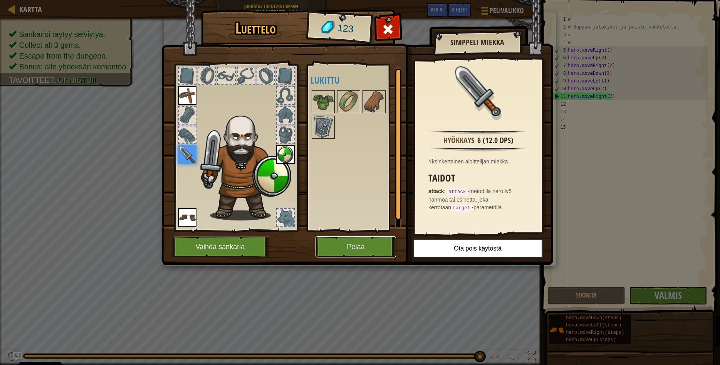
click at [364, 248] on button "Pelaa" at bounding box center [356, 246] width 81 height 21
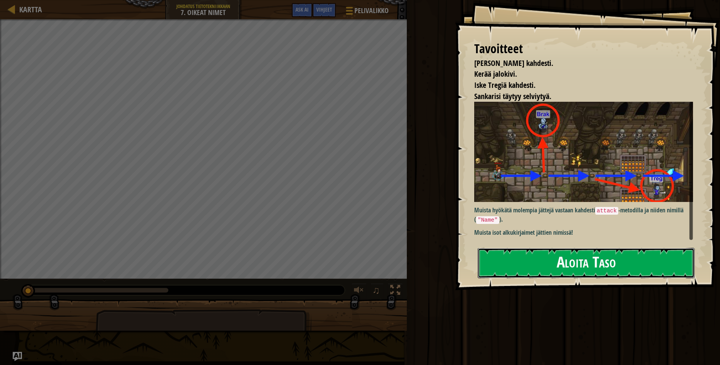
click at [538, 270] on button "Aloita Taso" at bounding box center [586, 263] width 217 height 30
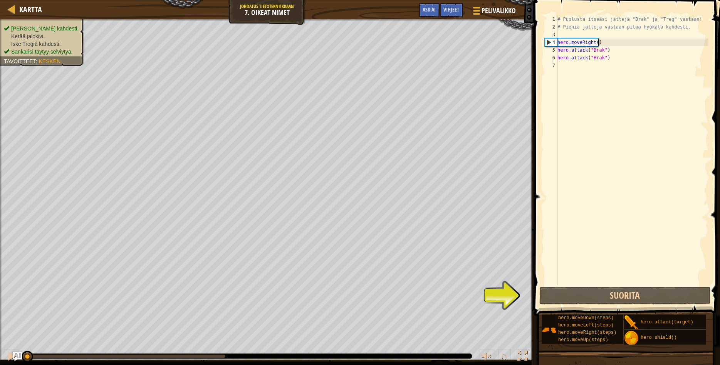
click at [605, 40] on div "# Puolusta itseäsi jättejä "Brak" ja "Treg" vastaan! # Pieniä jättejä vastaan p…" at bounding box center [632, 157] width 153 height 285
type textarea "hero.moveRight()"
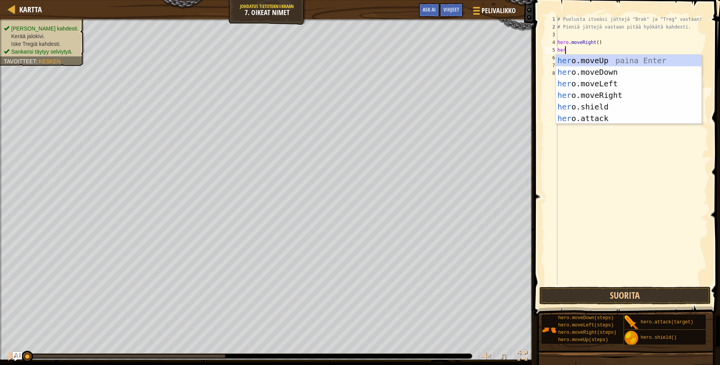
scroll to position [3, 1]
type textarea "hero"
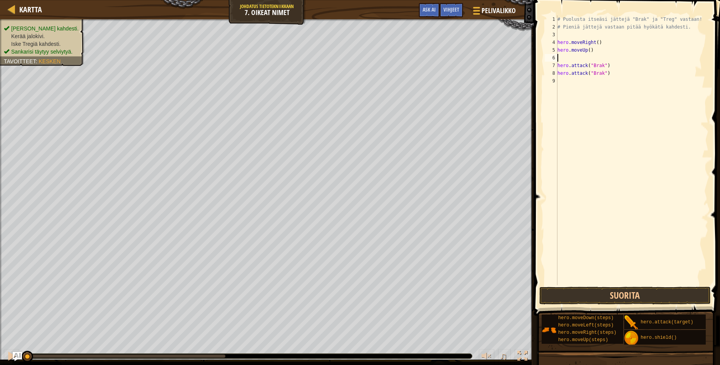
type textarea "hero.attack("Brak")"
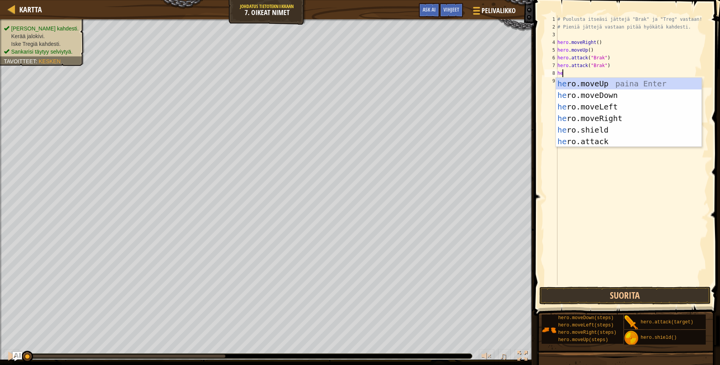
type textarea "hero"
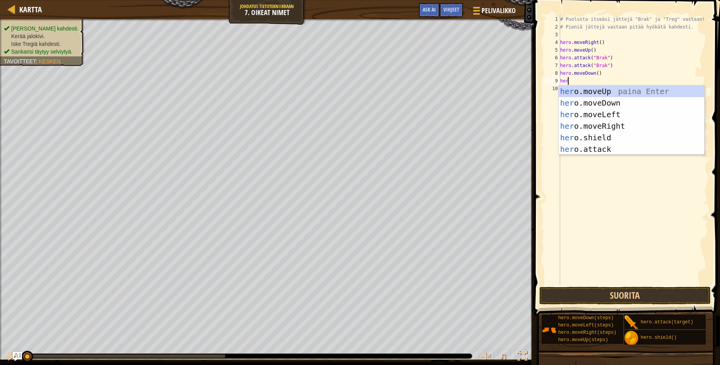
type textarea "hero"
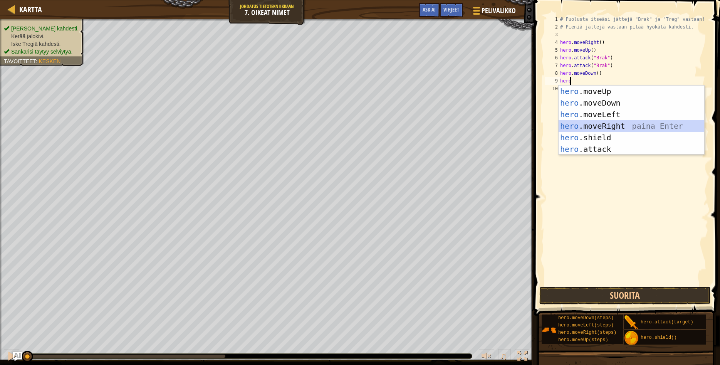
scroll to position [0, 0]
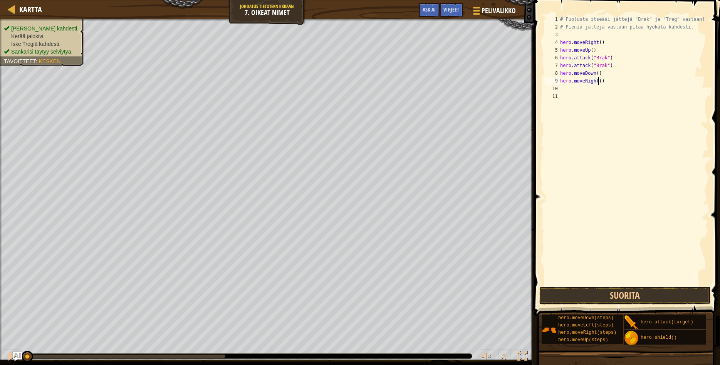
type textarea "hero.moveRight(2)"
type textarea "hero.attack("Treg")"
click at [628, 293] on button "Suorita" at bounding box center [625, 296] width 171 height 18
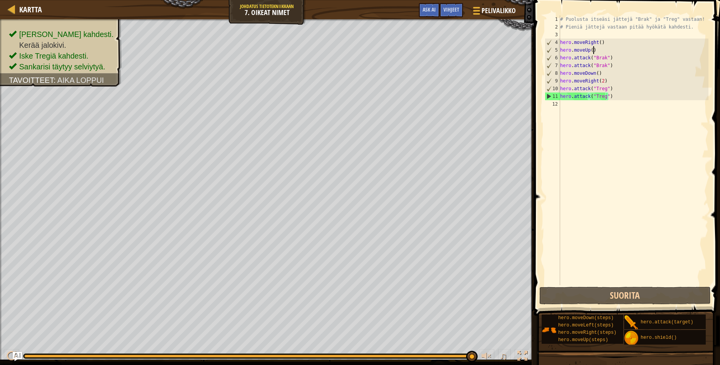
click at [596, 48] on div "# Puolusta itseäsi jättejä "Brak" ja "Treg" vastaan! # Pieniä jättejä vastaan p…" at bounding box center [634, 157] width 150 height 285
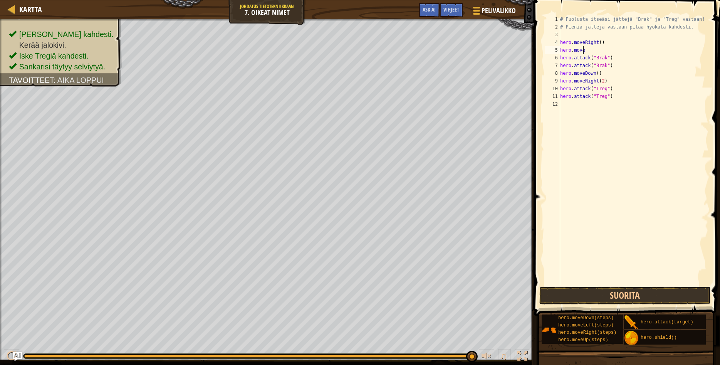
type textarea "h"
click at [601, 66] on div "# Puolusta itseäsi jättejä "Brak" ja "Treg" vastaan! # Pieniä jättejä vastaan p…" at bounding box center [634, 157] width 150 height 285
type textarea "h"
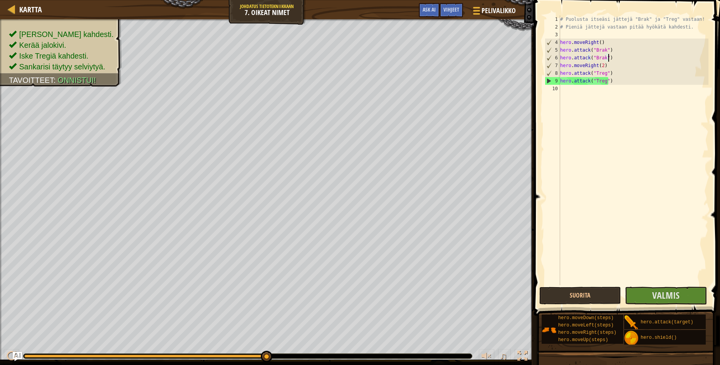
click at [602, 65] on div "# Puolusta itseäsi jättejä "Brak" ja "Treg" vastaan! # Pieniä jättejä vastaan p…" at bounding box center [634, 157] width 150 height 285
click at [600, 66] on div "# Puolusta itseäsi jättejä "Brak" ja "Treg" vastaan! # Pieniä jättejä vastaan p…" at bounding box center [634, 157] width 150 height 285
type textarea "hero.moveRight()"
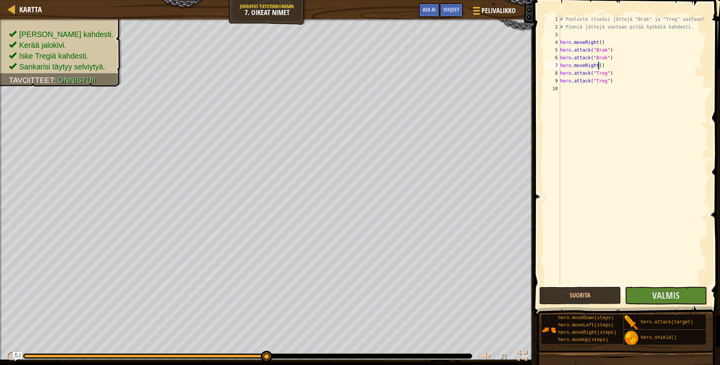
click at [610, 89] on div "# Puolusta itseäsi jättejä "Brak" ja "Treg" vastaan! # Pieniä jättejä vastaan p…" at bounding box center [634, 157] width 150 height 285
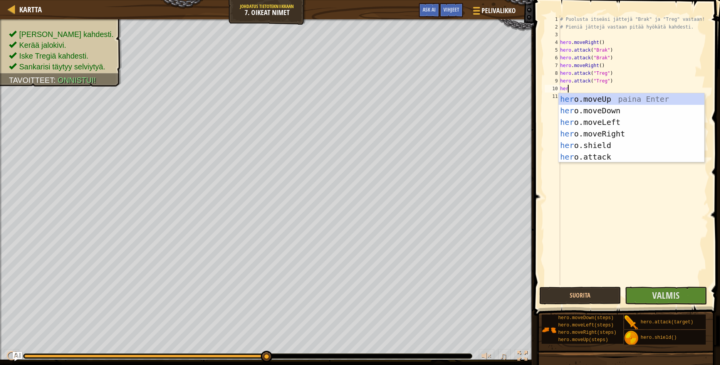
scroll to position [3, 1]
type textarea "hero."
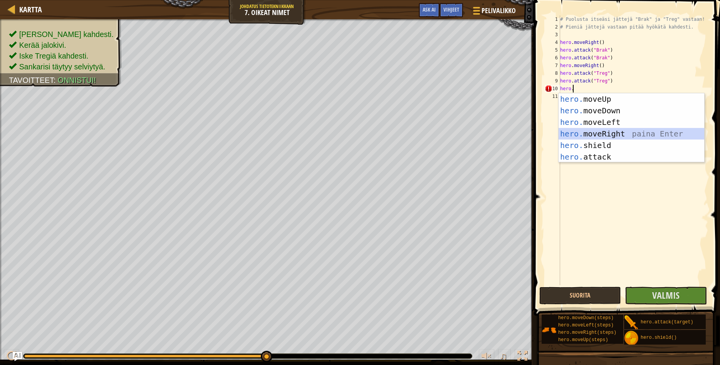
click at [639, 134] on div "hero. moveUp paina Enter hero. moveDown paina Enter hero. moveLeft paina Enter …" at bounding box center [632, 139] width 146 height 92
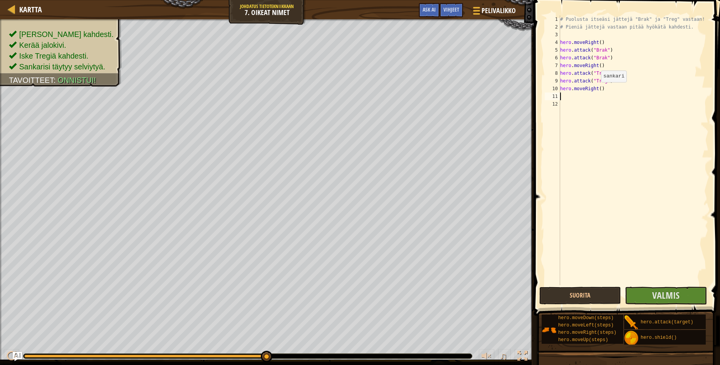
click at [597, 89] on div "# Puolusta itseäsi jättejä "Brak" ja "Treg" vastaan! # Pieniä jättejä vastaan p…" at bounding box center [634, 157] width 150 height 285
click at [598, 89] on div "# Puolusta itseäsi jättejä "Brak" ja "Treg" vastaan! # Pieniä jättejä vastaan p…" at bounding box center [634, 157] width 150 height 285
type textarea "hero.moveRight(2)"
click at [679, 289] on button "Valmis" at bounding box center [666, 296] width 82 height 18
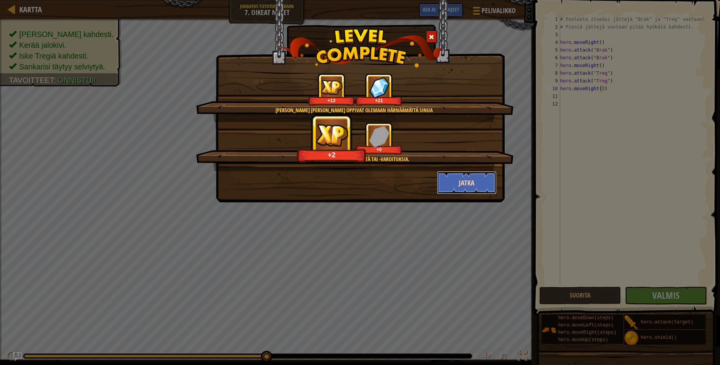
click at [468, 187] on button "Jatka" at bounding box center [467, 182] width 60 height 23
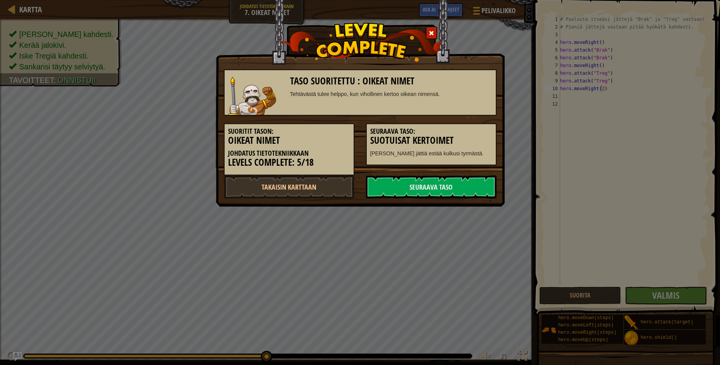
click at [393, 252] on div "Taso suoritettu : Oikeat Nimet Tehtävästä tulee helppo, kun vihollinen kertoo o…" at bounding box center [360, 182] width 720 height 365
drag, startPoint x: 305, startPoint y: 135, endPoint x: 312, endPoint y: 130, distance: 8.0
click at [305, 134] on h5 "Suoritit tason:" at bounding box center [289, 132] width 122 height 8
click at [391, 60] on img at bounding box center [359, 42] width 165 height 39
click at [389, 116] on div "Seuraava taso: Suotuisat kertoimet Kaksi jättiä estää kulkusi tyrmästä." at bounding box center [431, 141] width 142 height 50
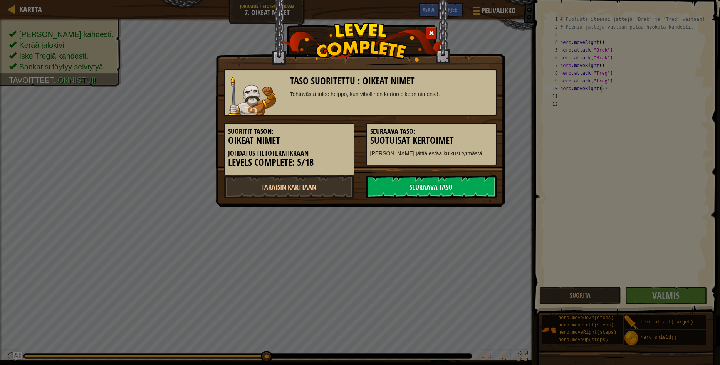
click at [416, 185] on link "Seuraava taso" at bounding box center [431, 186] width 131 height 23
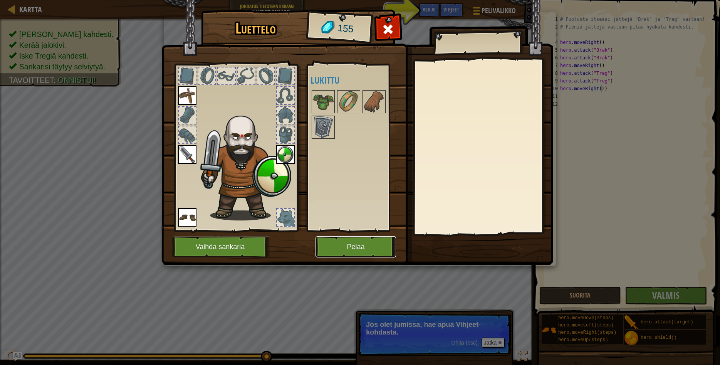
click at [352, 247] on button "Pelaa" at bounding box center [356, 246] width 81 height 21
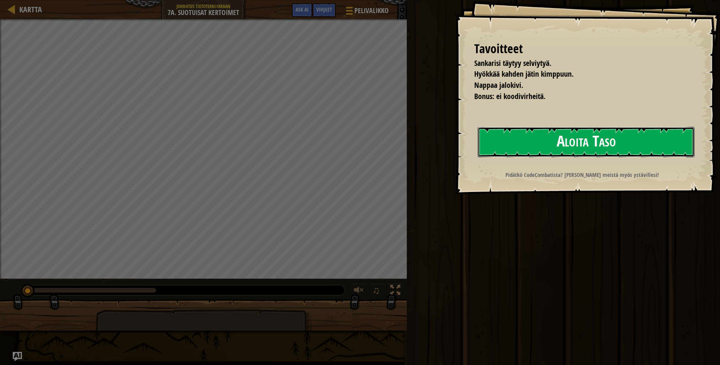
click at [525, 147] on button "Aloita Taso" at bounding box center [586, 142] width 217 height 30
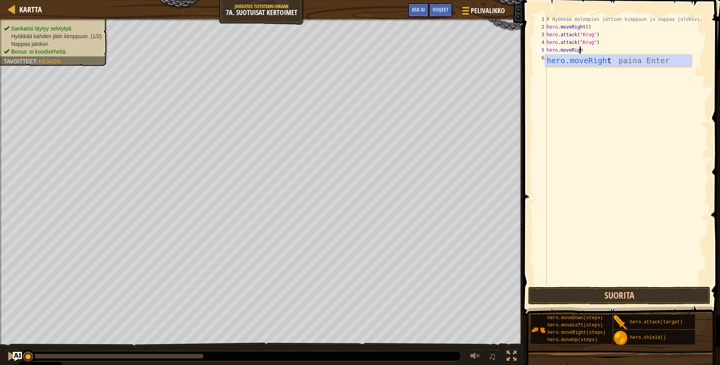
scroll to position [3, 2]
type textarea "hero.moveRight"
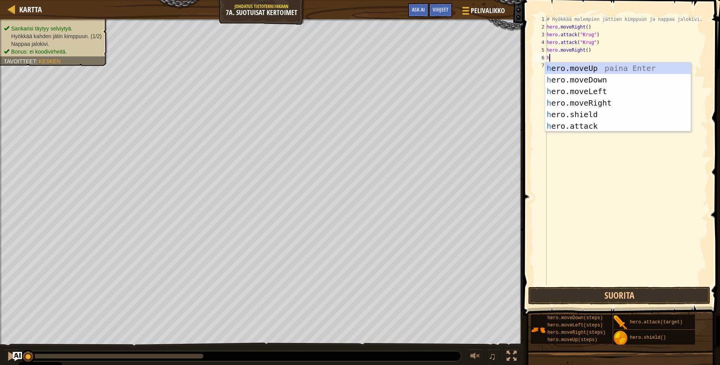
scroll to position [3, 0]
type textarea "he"
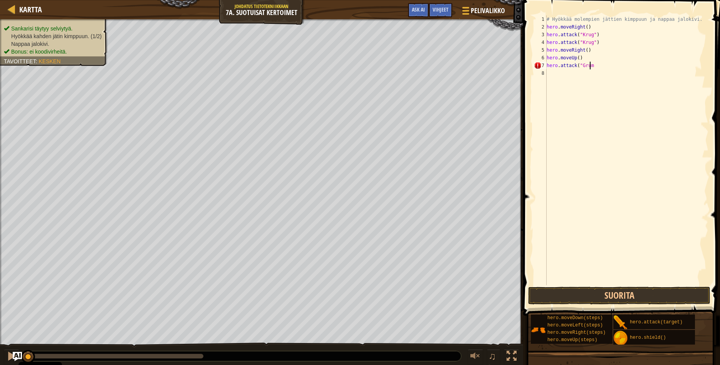
scroll to position [3, 3]
type textarea "hero.attack("Grump")"
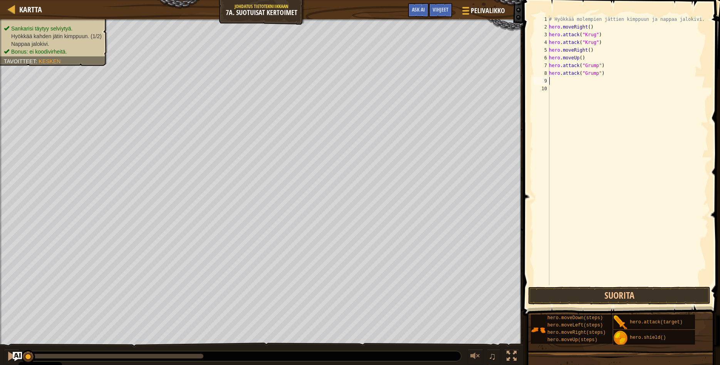
type textarea "he"
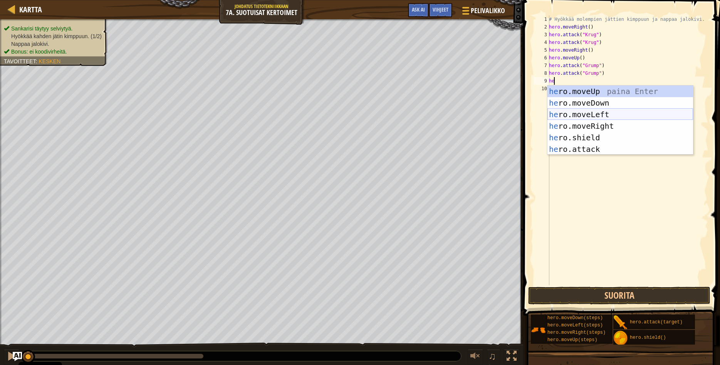
click at [594, 118] on div "he ro.moveUp paina Enter he ro.moveDown paina Enter he ro.moveLeft paina Enter …" at bounding box center [621, 132] width 146 height 92
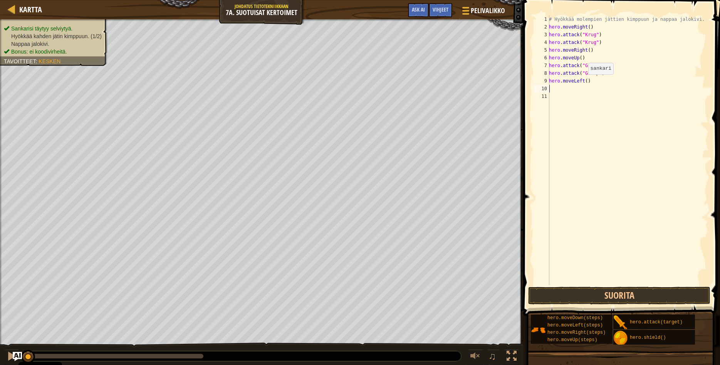
click at [584, 82] on div "# Hyökkää molempien jättien kimppuun ja nappaa jalokivi. hero . moveRight ( ) h…" at bounding box center [628, 157] width 161 height 285
type textarea "hero.moveLeft(3)"
click at [608, 298] on button "Suorita" at bounding box center [619, 296] width 182 height 18
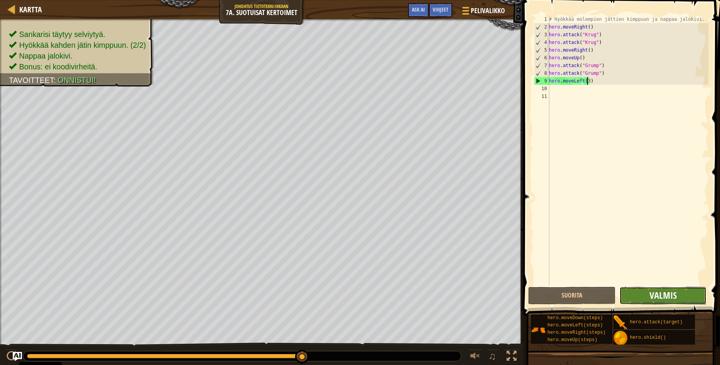
click at [655, 298] on span "Valmis" at bounding box center [663, 295] width 27 height 12
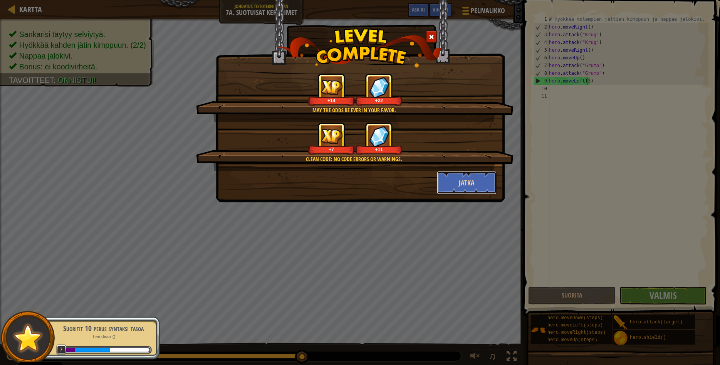
click at [480, 187] on button "Jatka" at bounding box center [467, 182] width 60 height 23
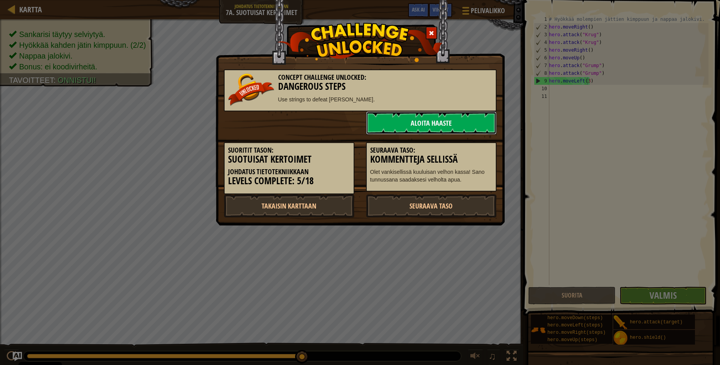
click at [424, 128] on link "Aloita haaste" at bounding box center [431, 122] width 131 height 23
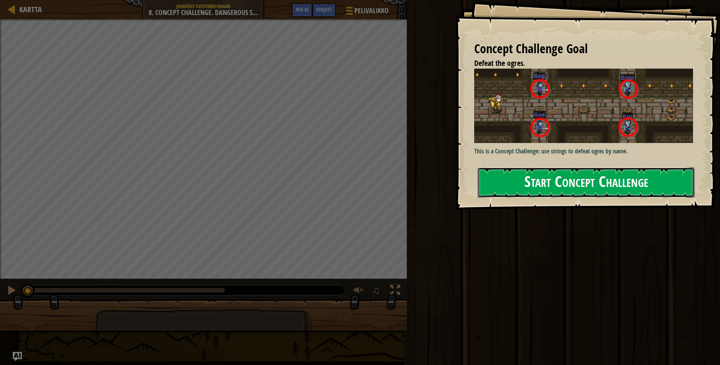
click at [589, 183] on button "Start Concept Challenge" at bounding box center [586, 182] width 217 height 30
